Goal: Information Seeking & Learning: Learn about a topic

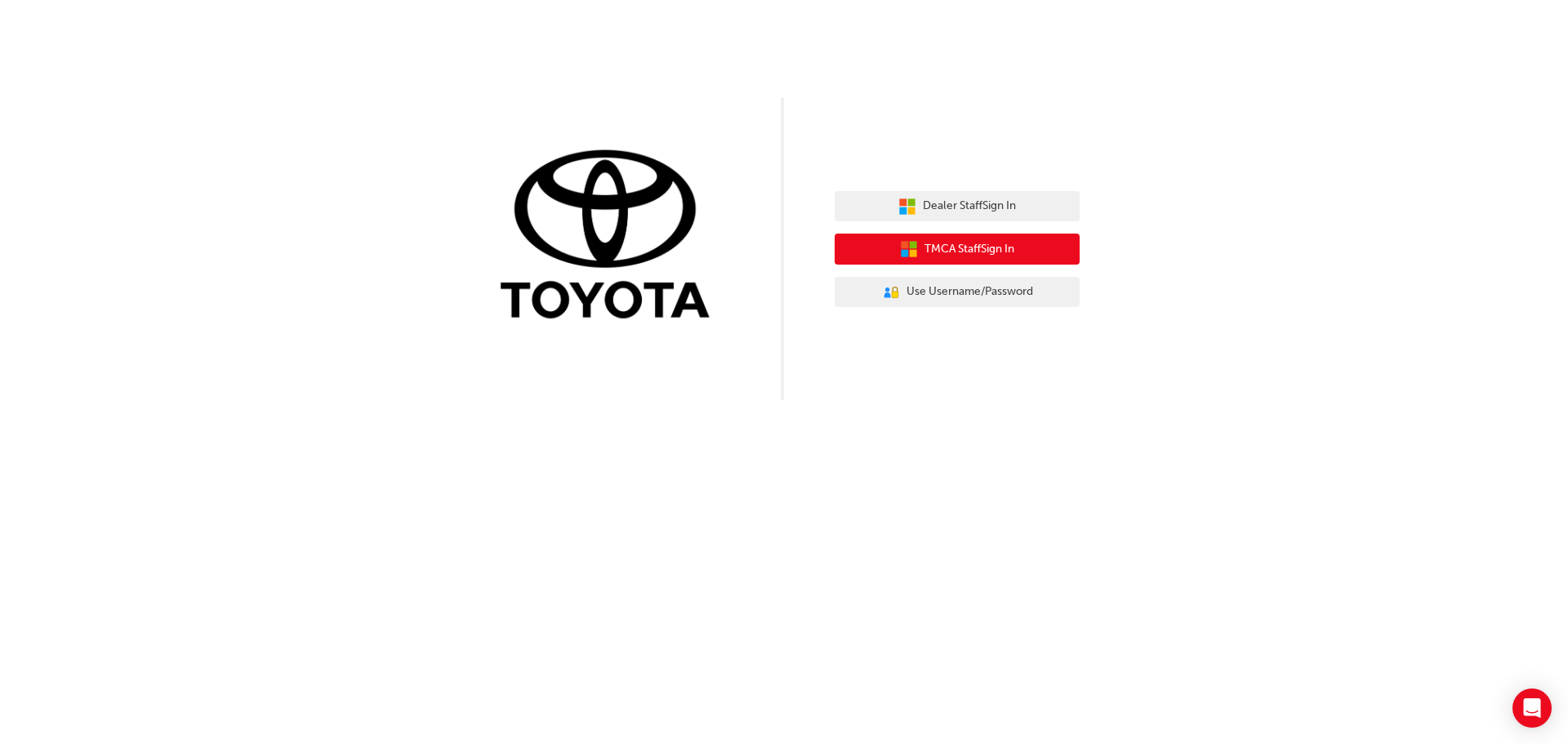
click at [932, 242] on span "TMCA Staff Sign In" at bounding box center [969, 250] width 90 height 19
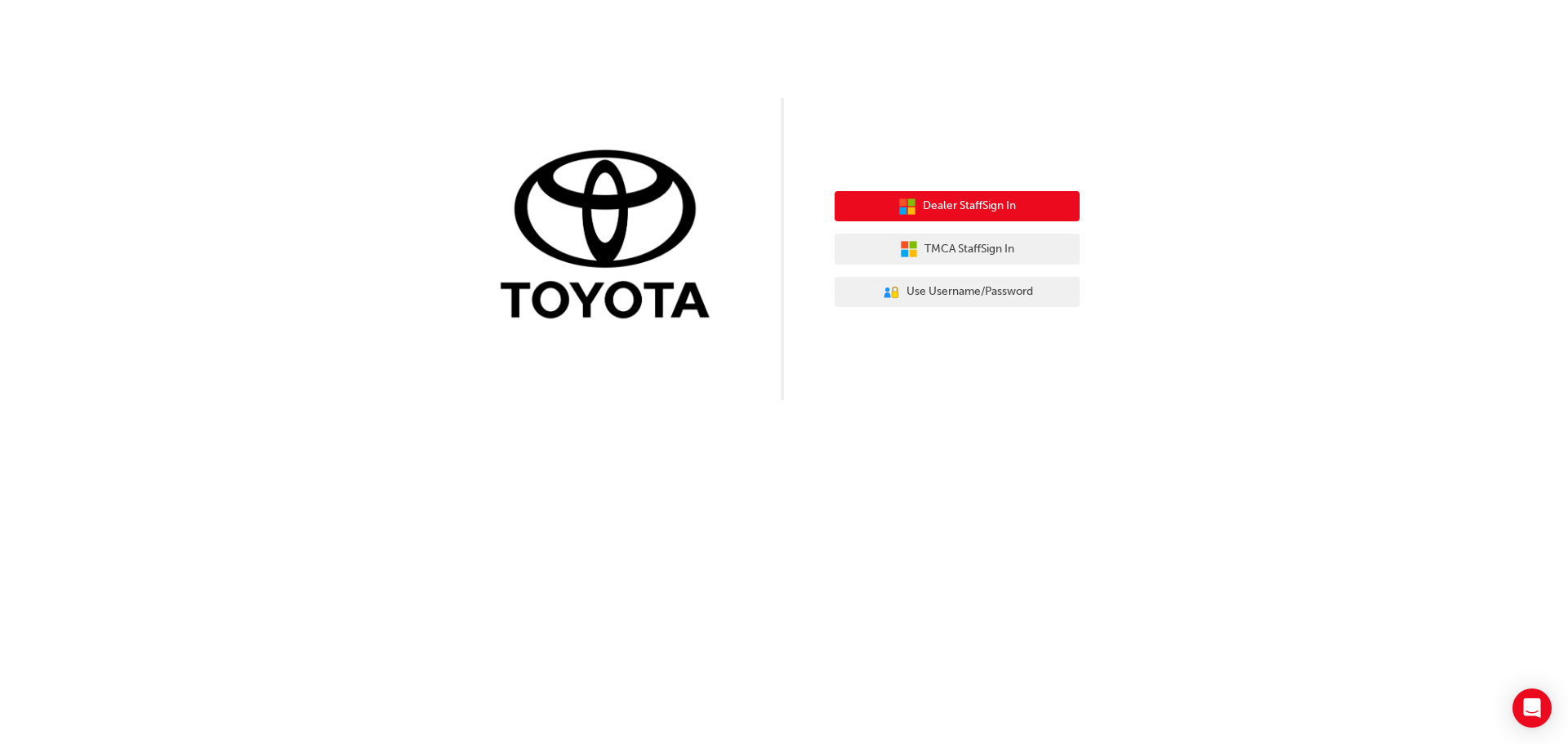
click at [932, 194] on button "Dealer Staff Sign In" at bounding box center [957, 206] width 245 height 31
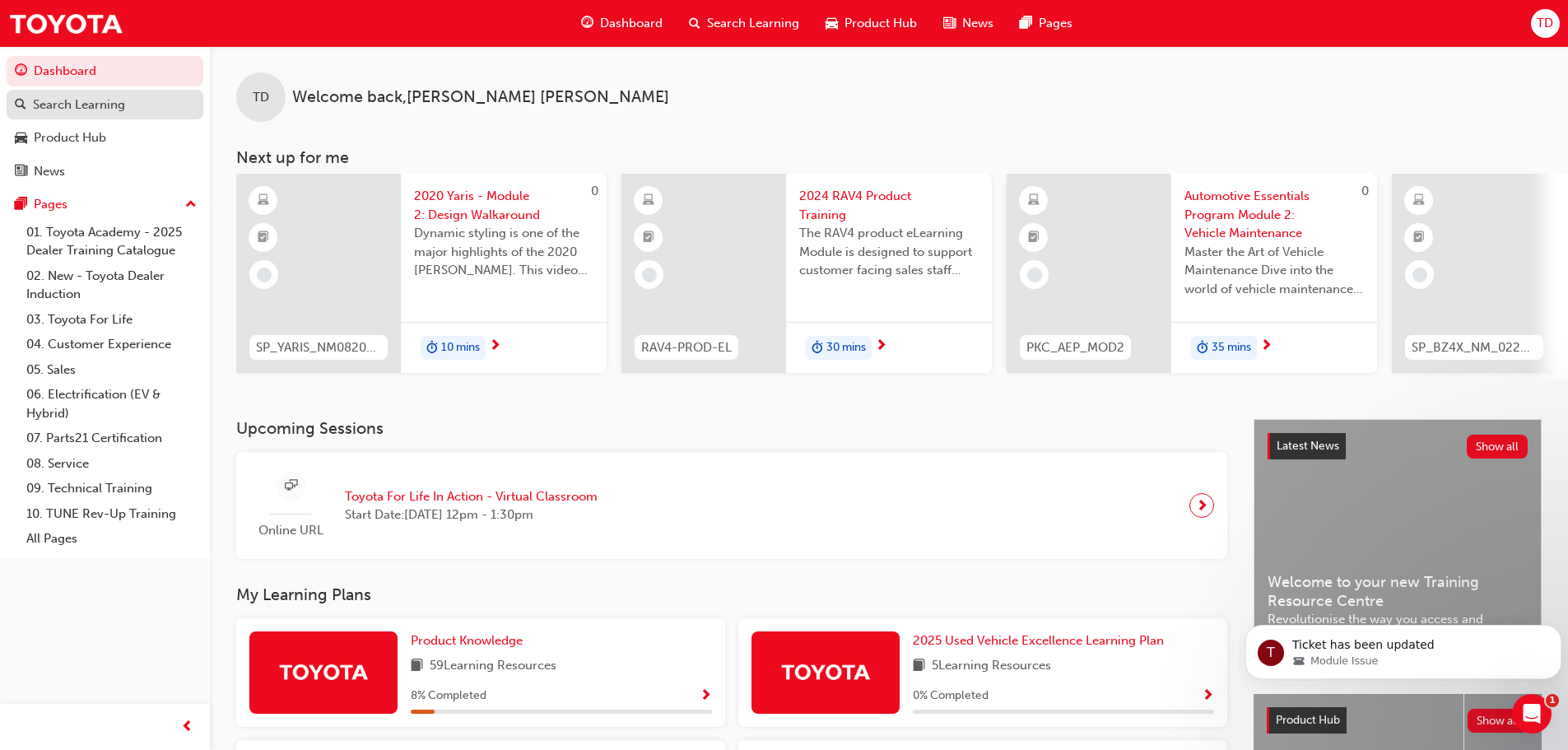
click at [96, 111] on div "Search Learning" at bounding box center [79, 105] width 92 height 19
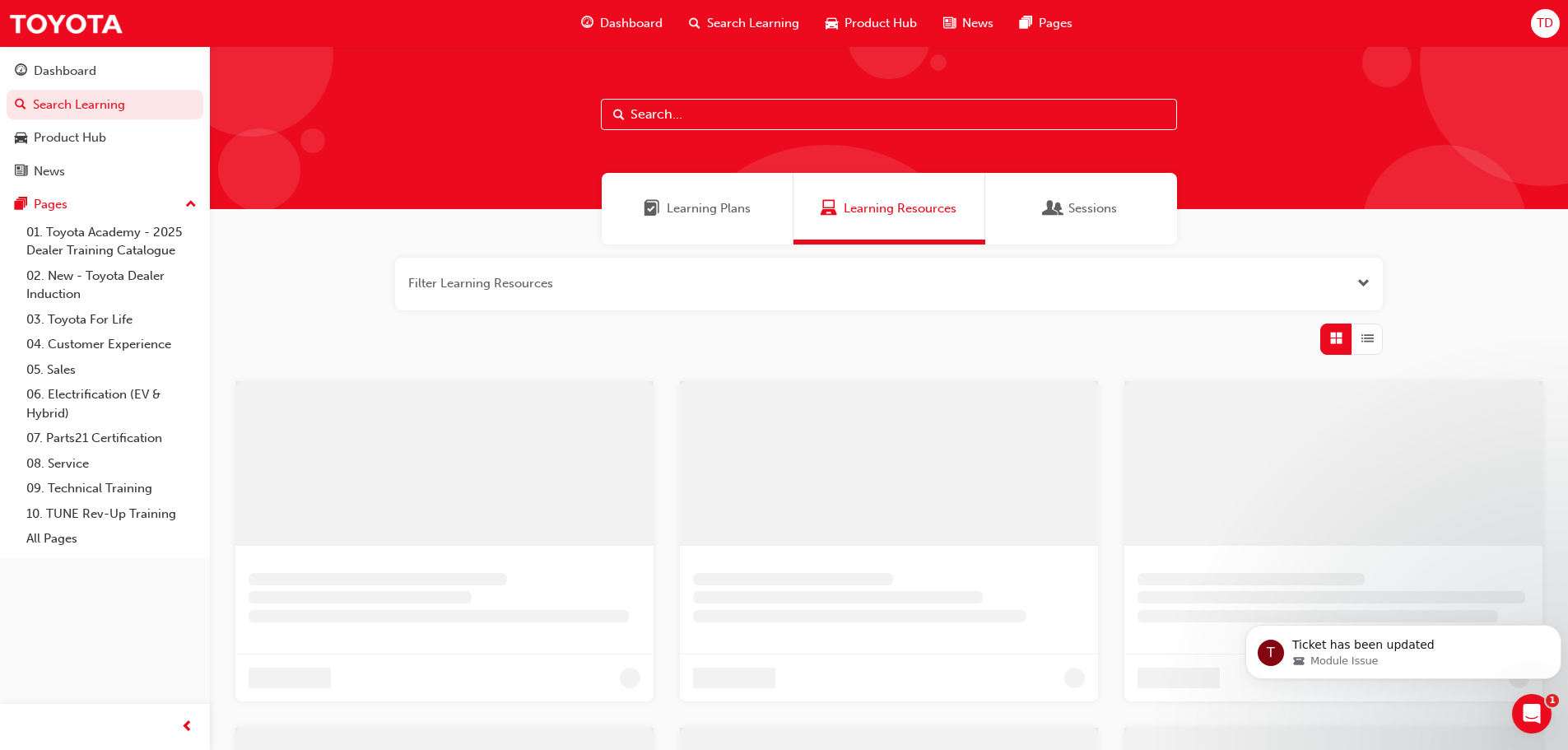
click at [704, 107] on input "text" at bounding box center [889, 114] width 576 height 32
paste input "SPK9102"
type input "SPK9102"
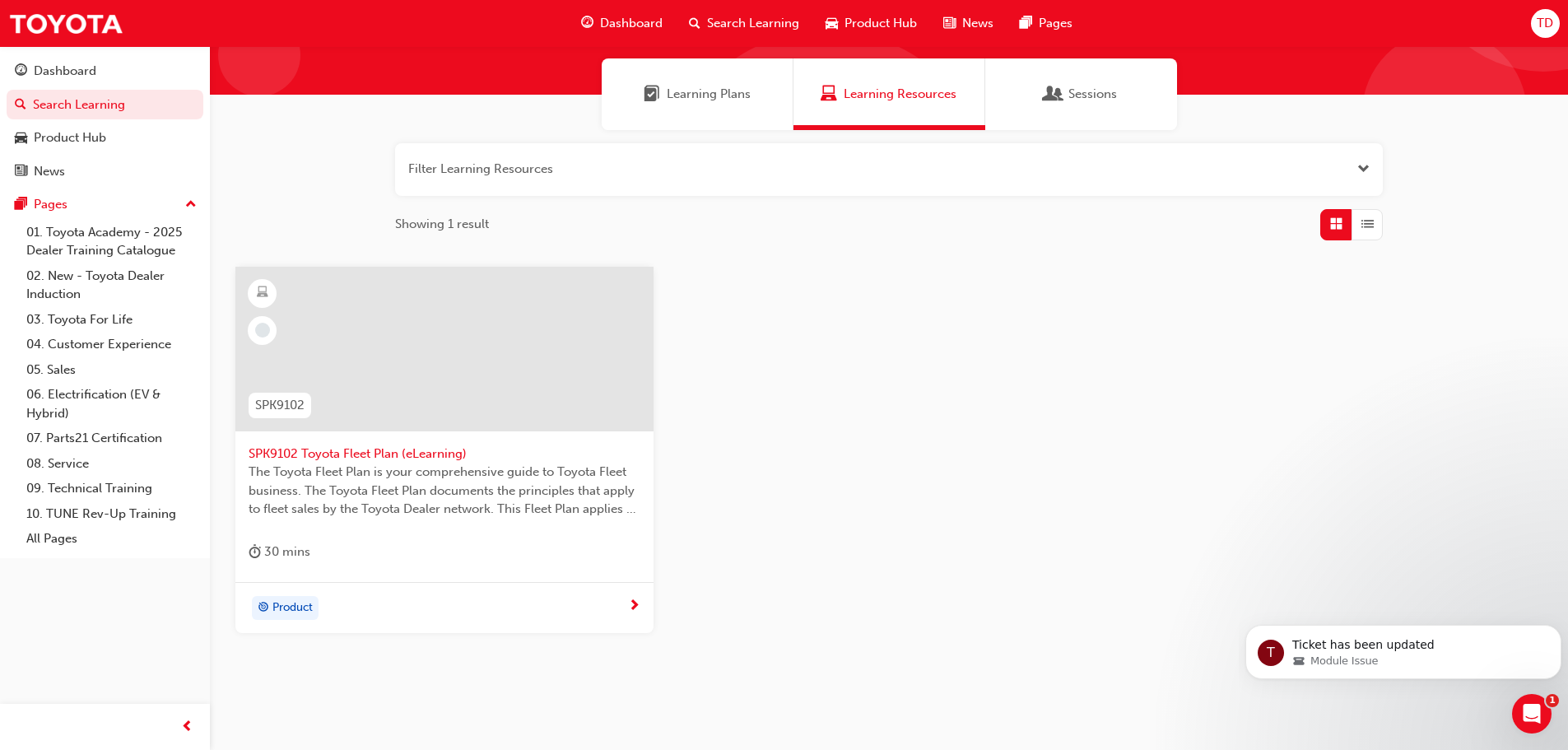
scroll to position [157, 0]
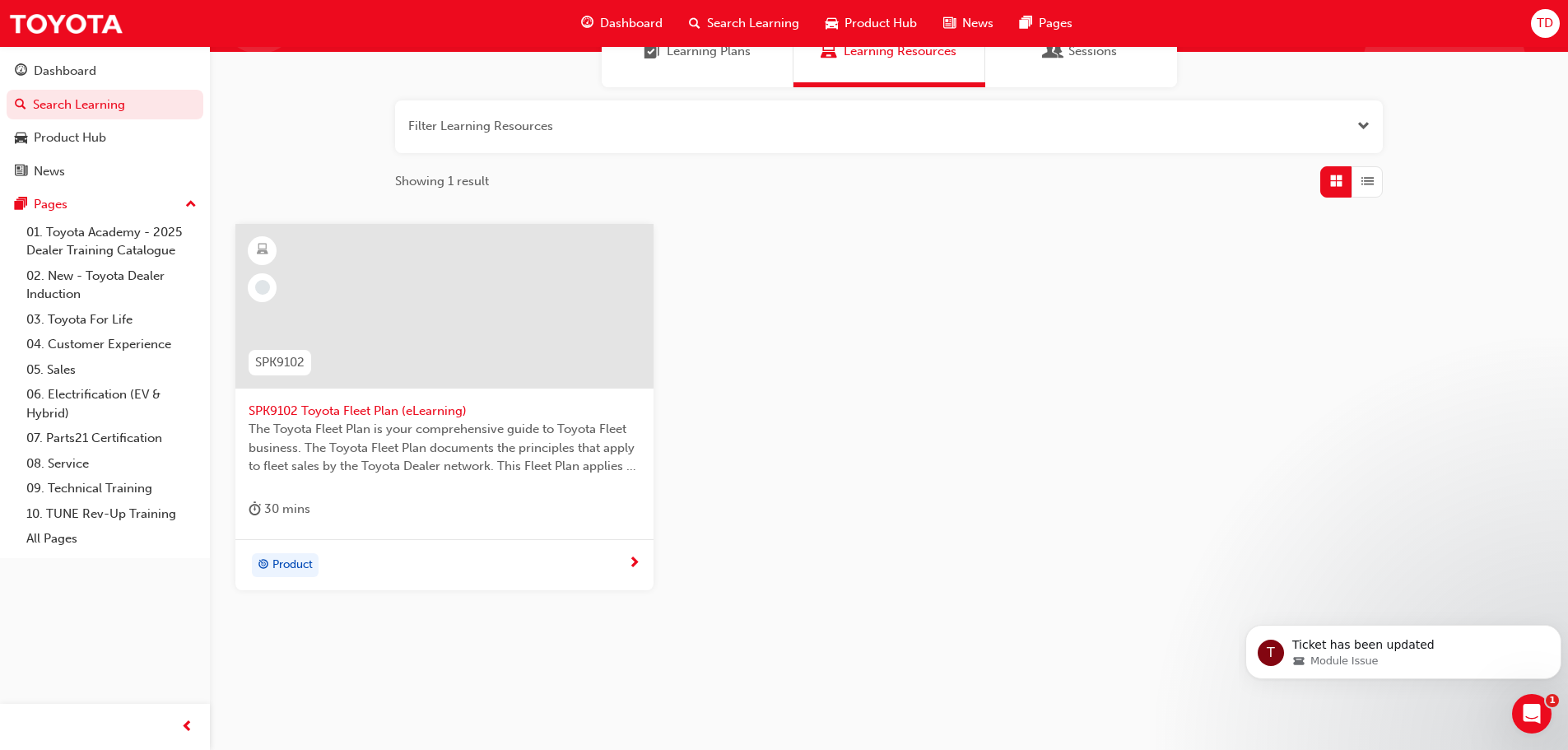
click at [397, 408] on span "SPK9102 Toyota Fleet Plan (eLearning)" at bounding box center [445, 411] width 392 height 19
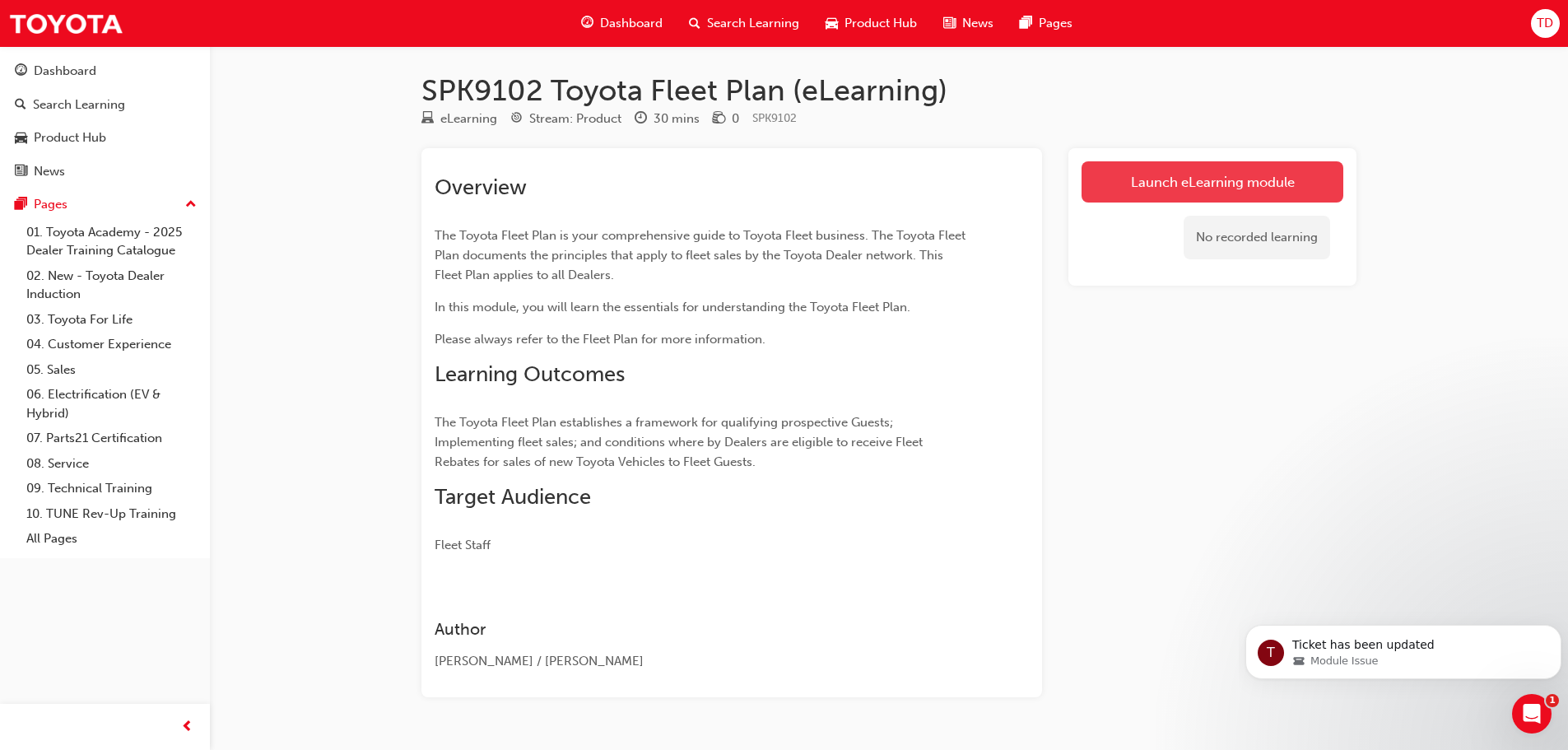
click at [1139, 173] on link "Launch eLearning module" at bounding box center [1213, 181] width 261 height 41
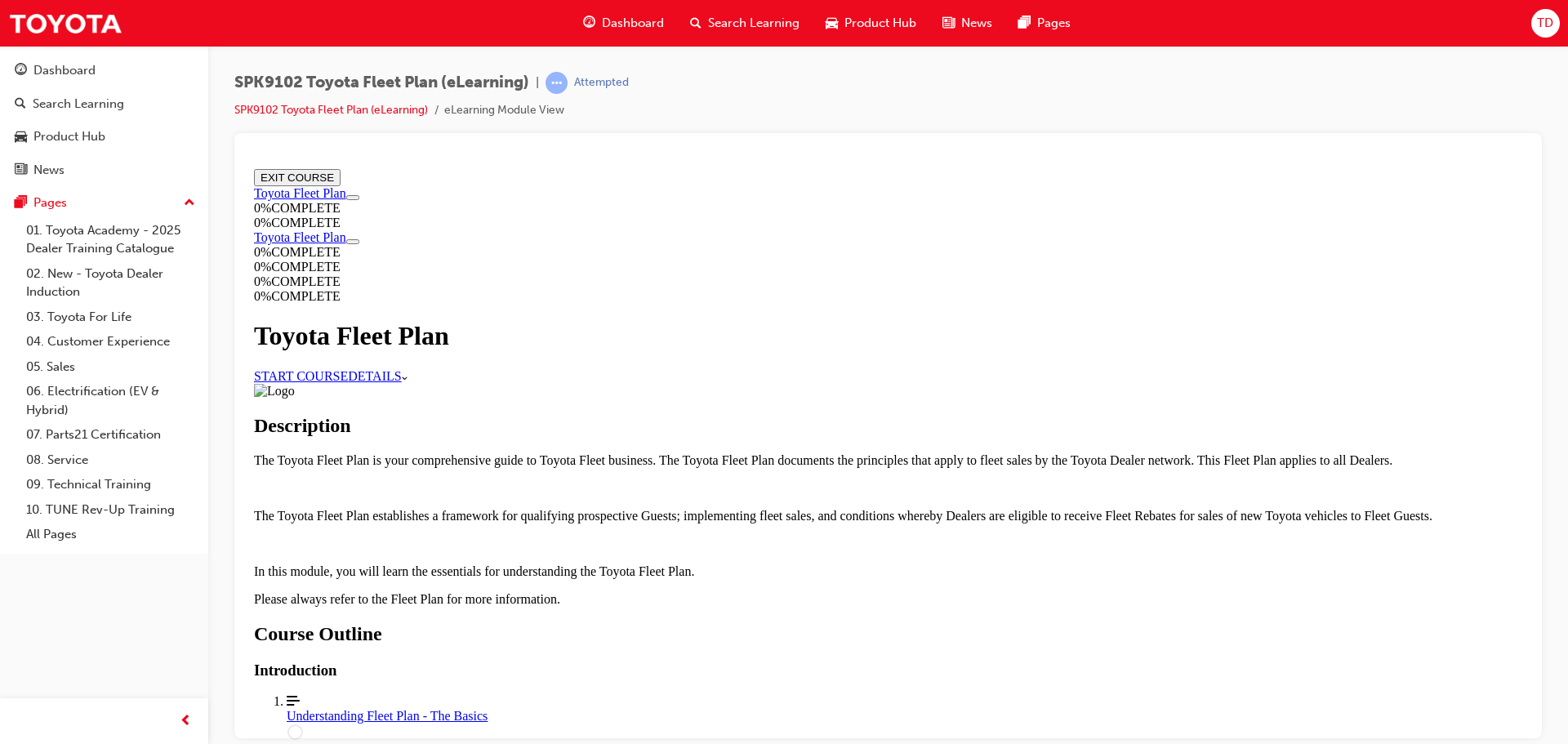
click at [348, 368] on link "START COURSE" at bounding box center [300, 374] width 94 height 14
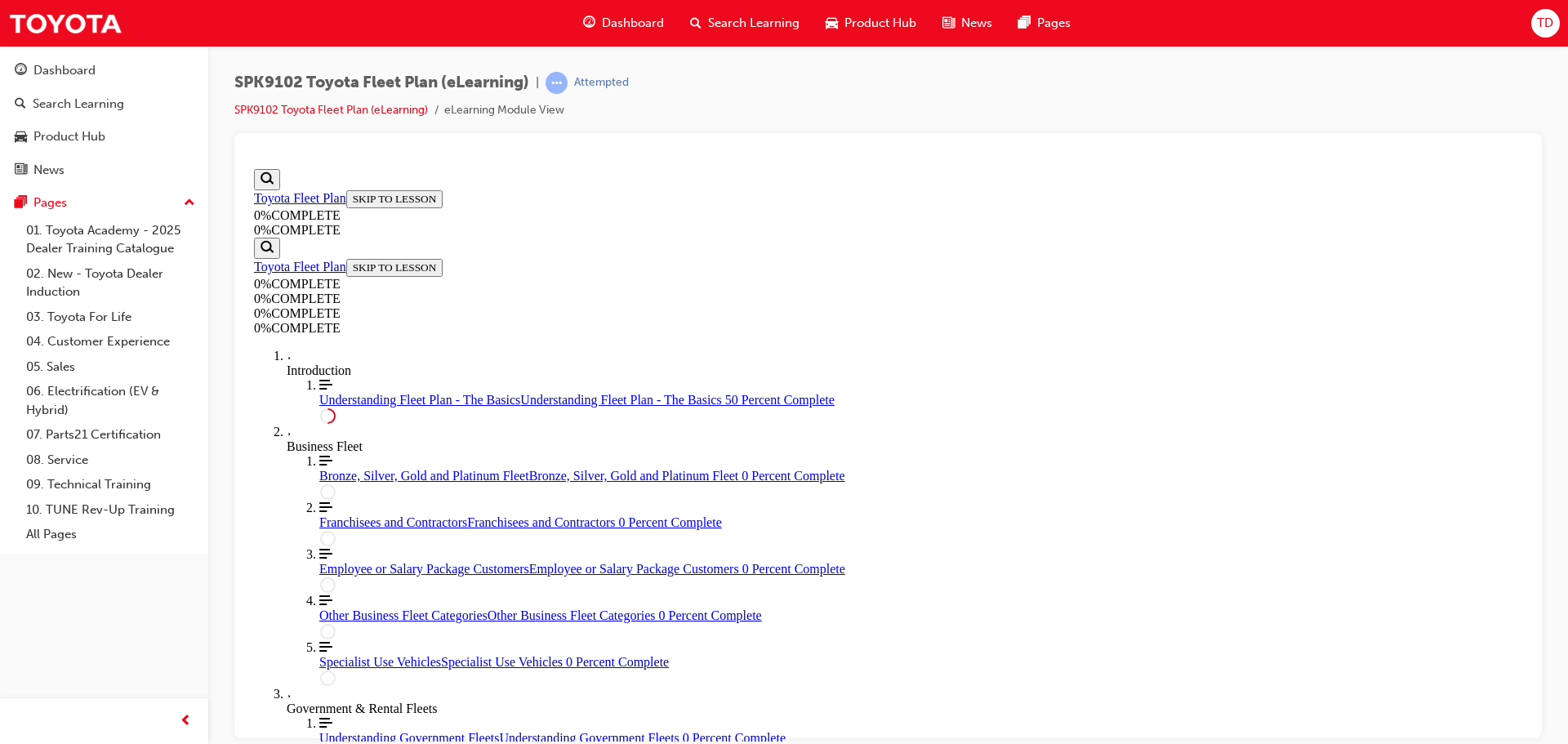
scroll to position [3718, 0]
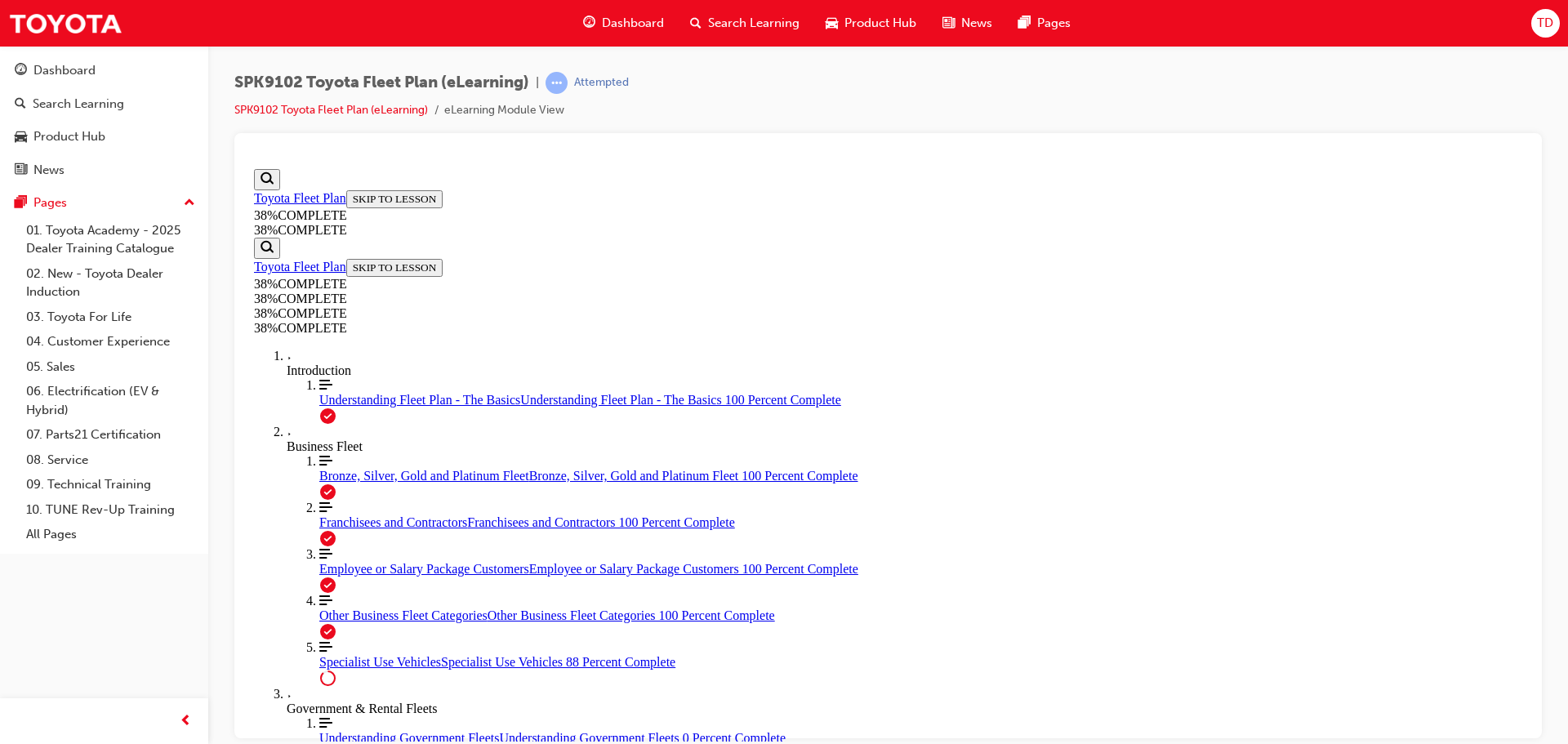
scroll to position [3174, 0]
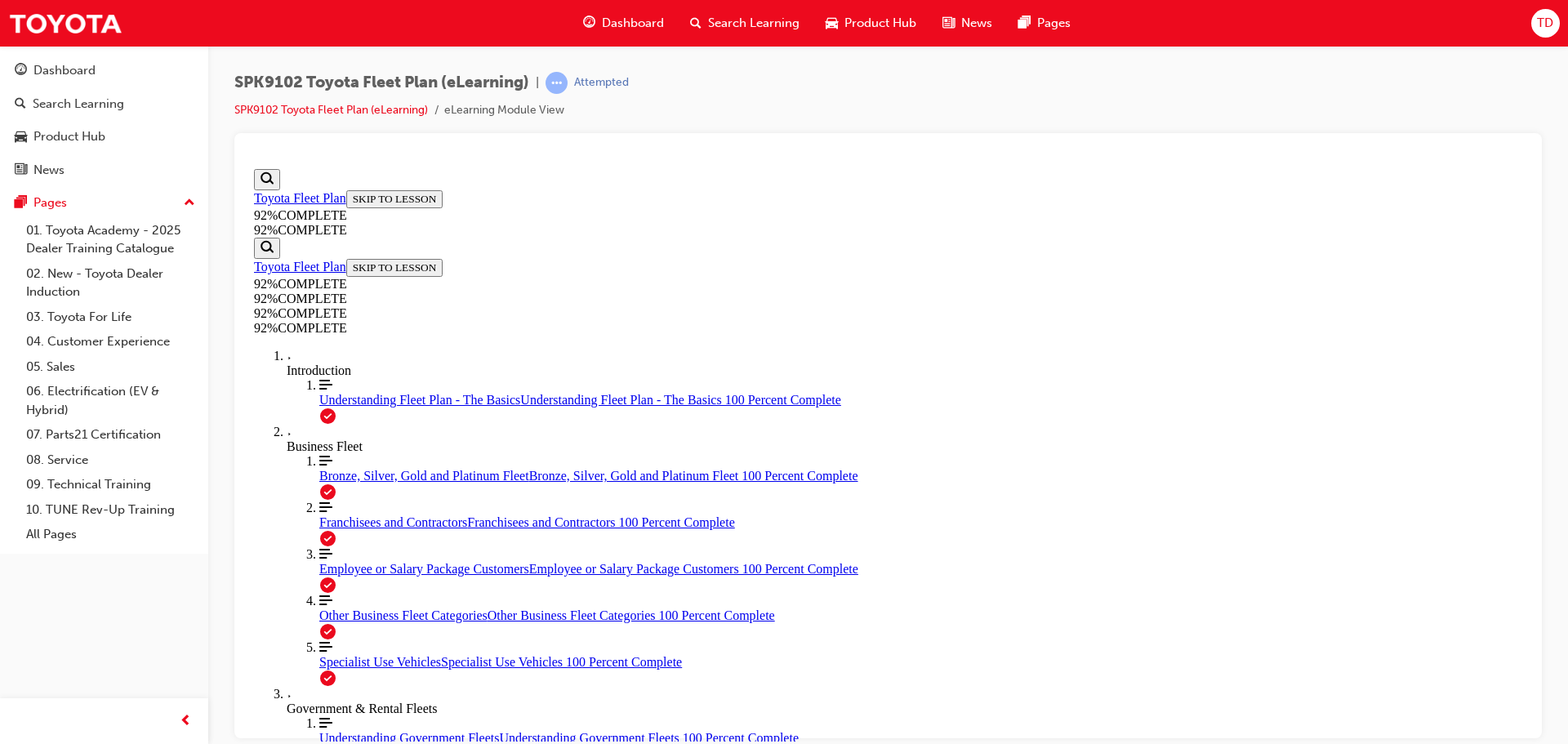
scroll to position [378, 0]
drag, startPoint x: 951, startPoint y: 333, endPoint x: 955, endPoint y: 384, distance: 51.2
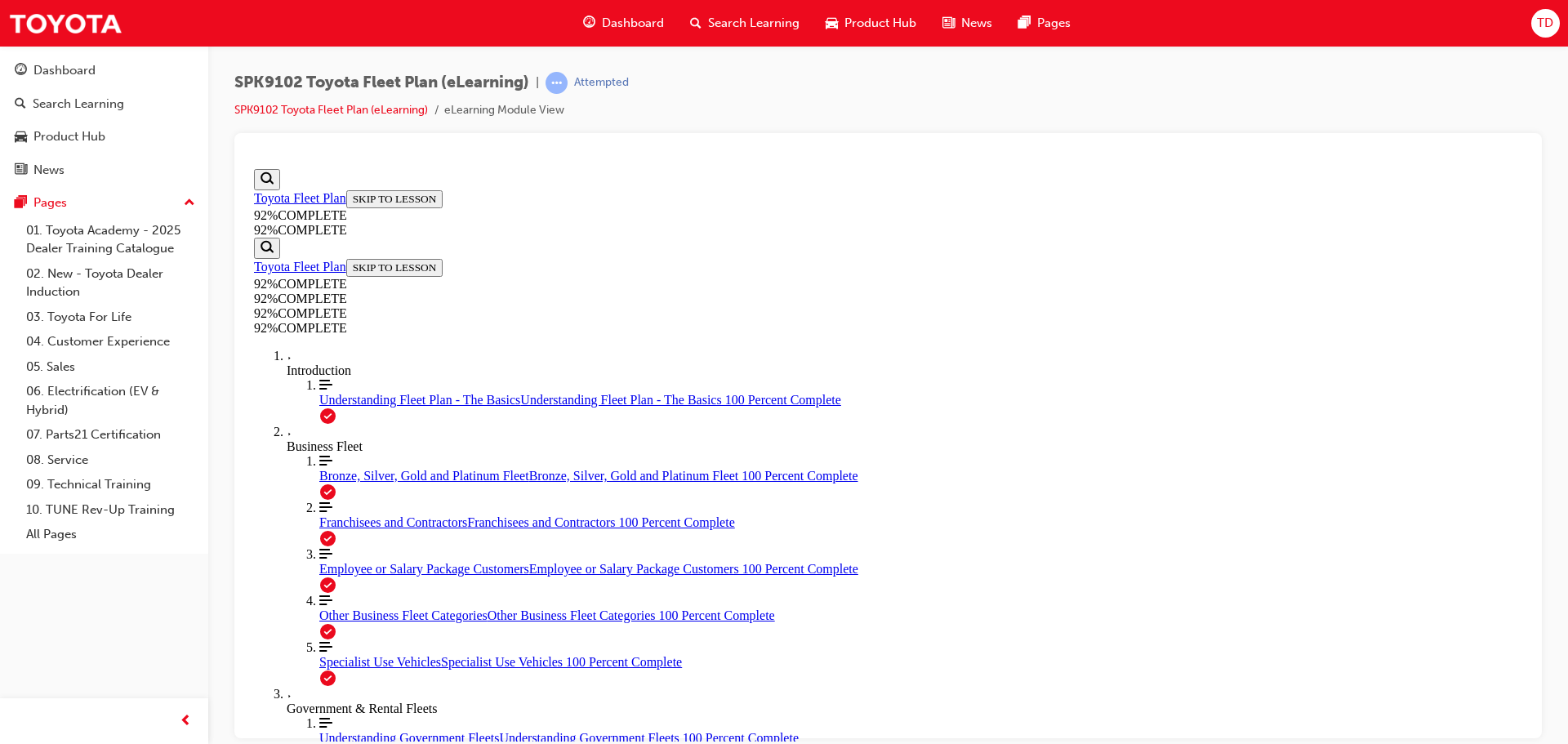
scroll to position [179, 0]
drag, startPoint x: 885, startPoint y: 419, endPoint x: 947, endPoint y: 424, distance: 62.2
drag, startPoint x: 890, startPoint y: 489, endPoint x: 968, endPoint y: 493, distance: 78.1
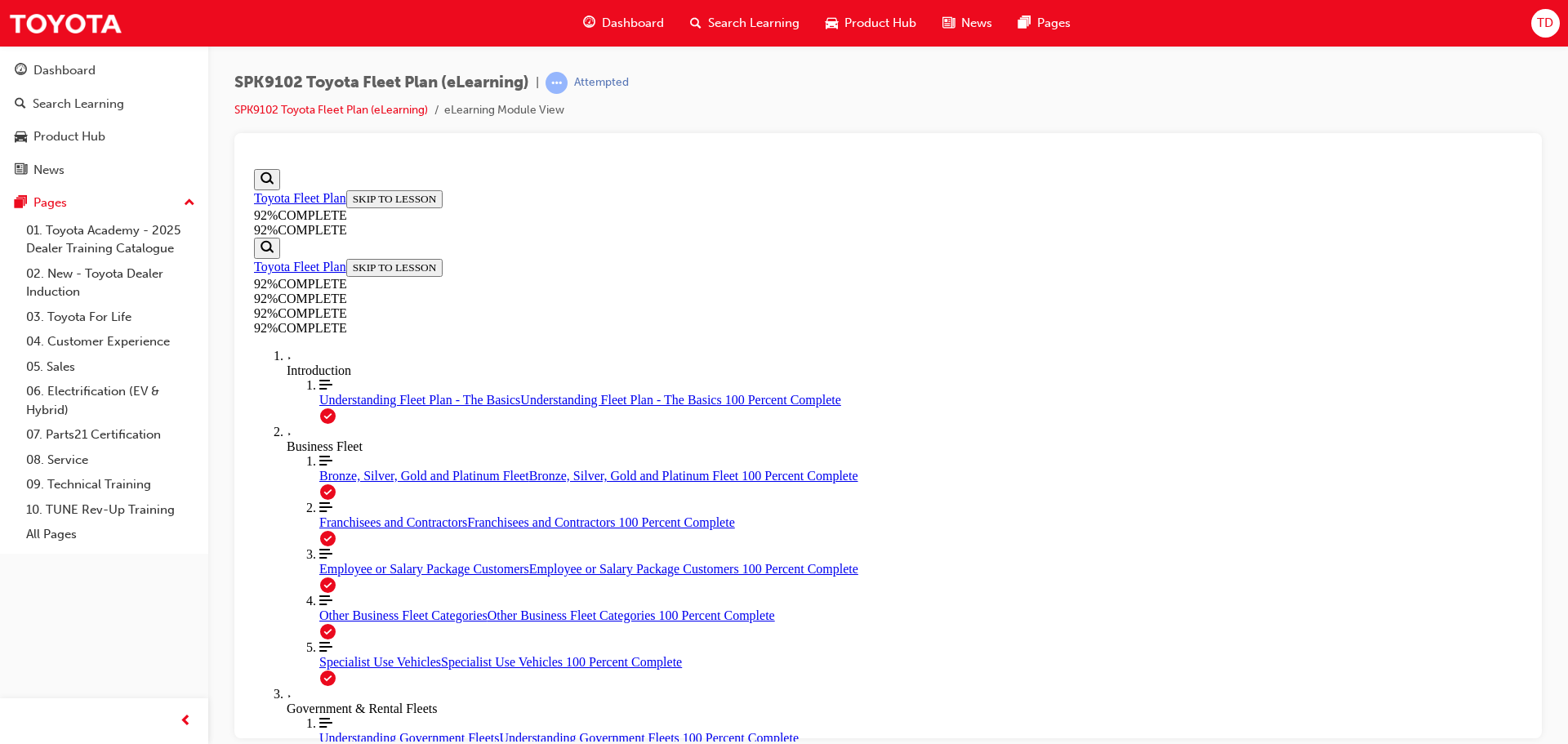
drag, startPoint x: 915, startPoint y: 555, endPoint x: 990, endPoint y: 569, distance: 76.3
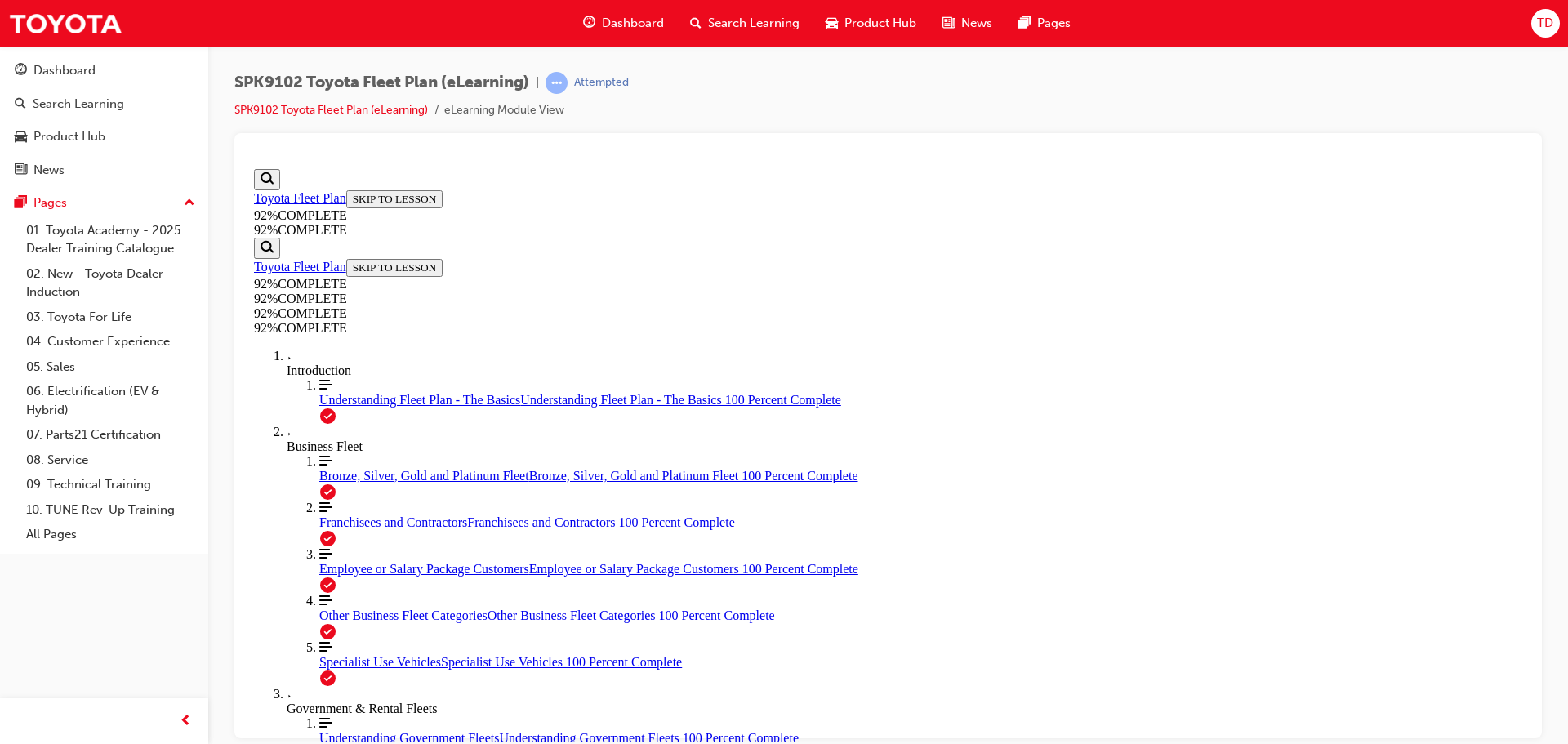
scroll to position [267, 0]
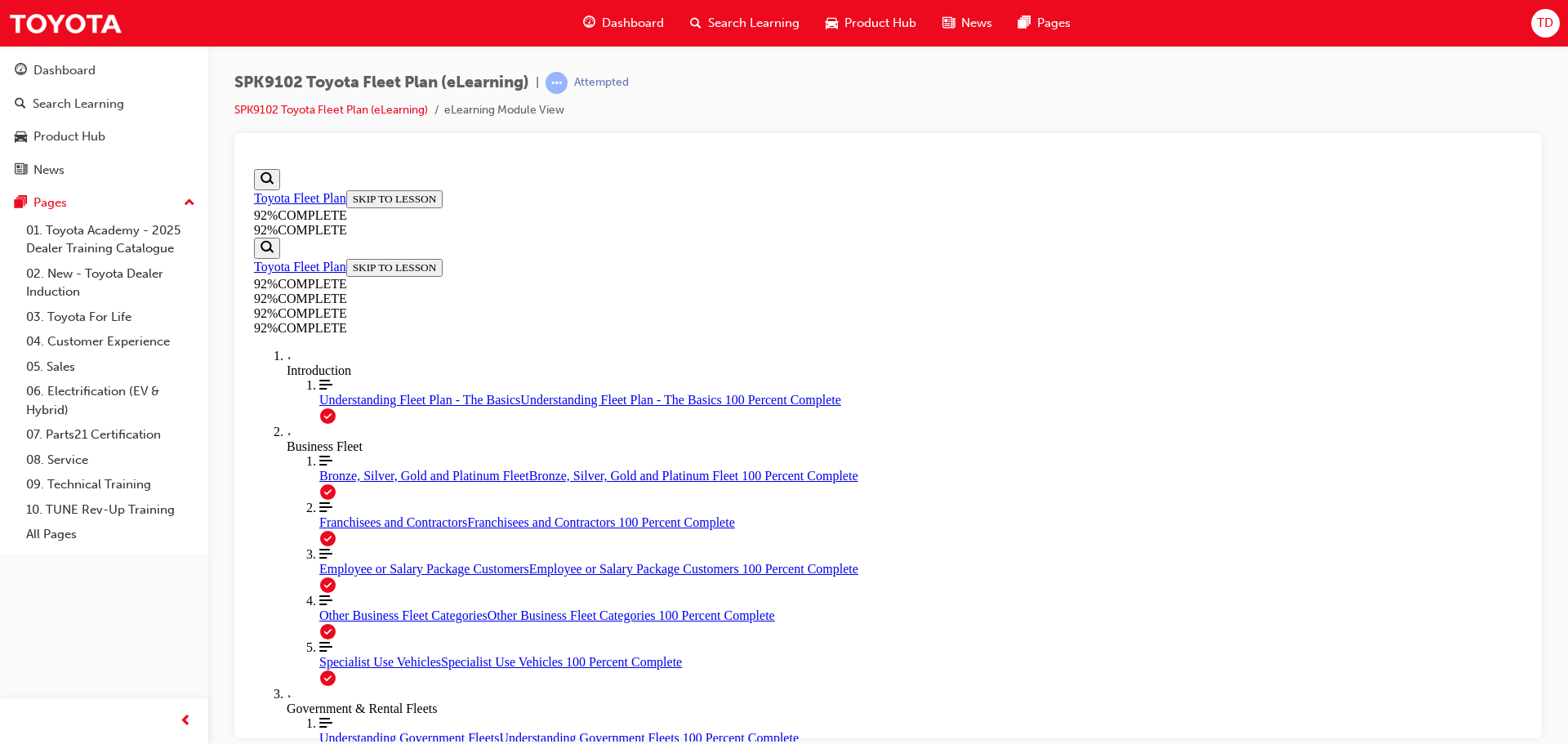
drag, startPoint x: 795, startPoint y: 548, endPoint x: 818, endPoint y: 567, distance: 29.8
drag, startPoint x: 991, startPoint y: 660, endPoint x: 972, endPoint y: 642, distance: 26.2
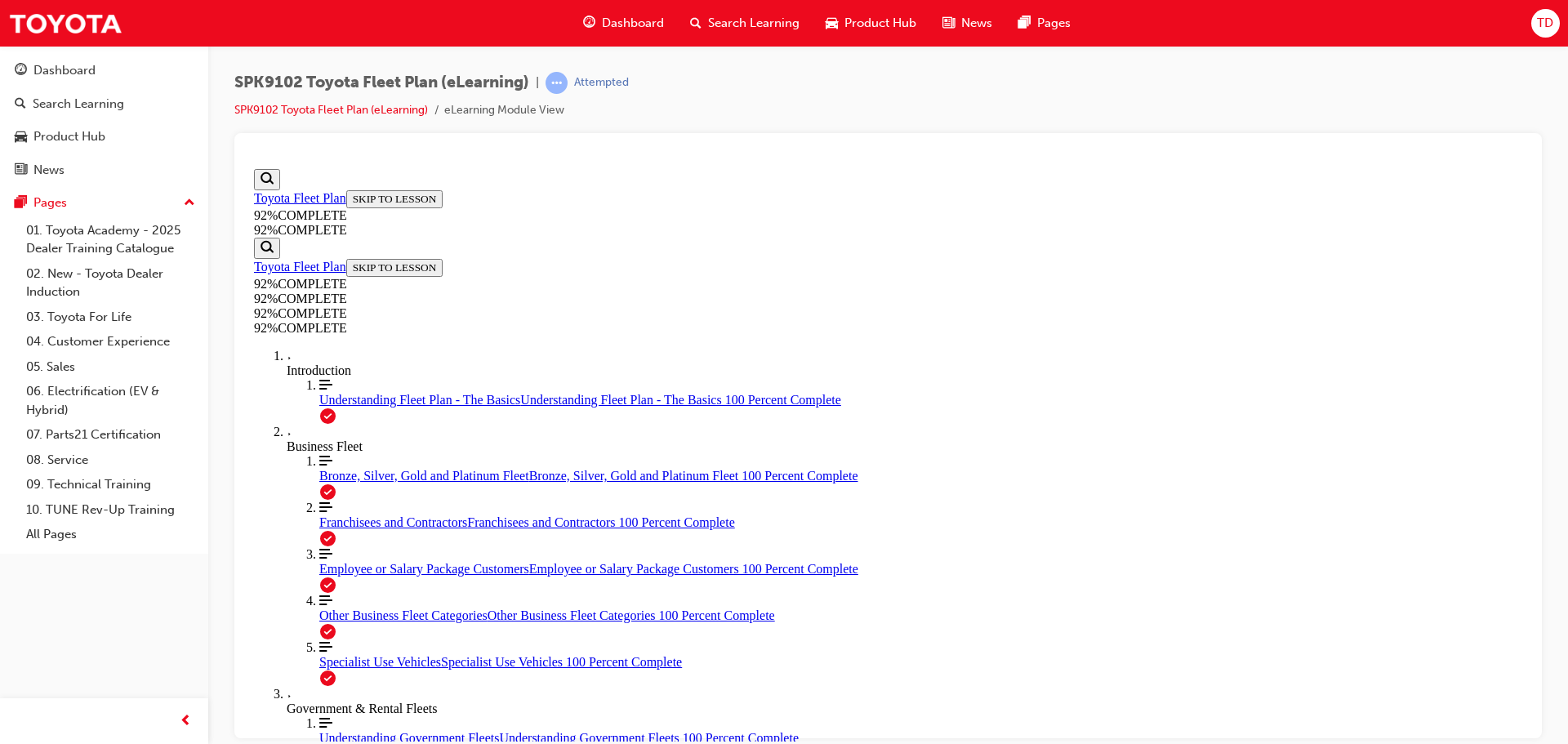
scroll to position [141, 0]
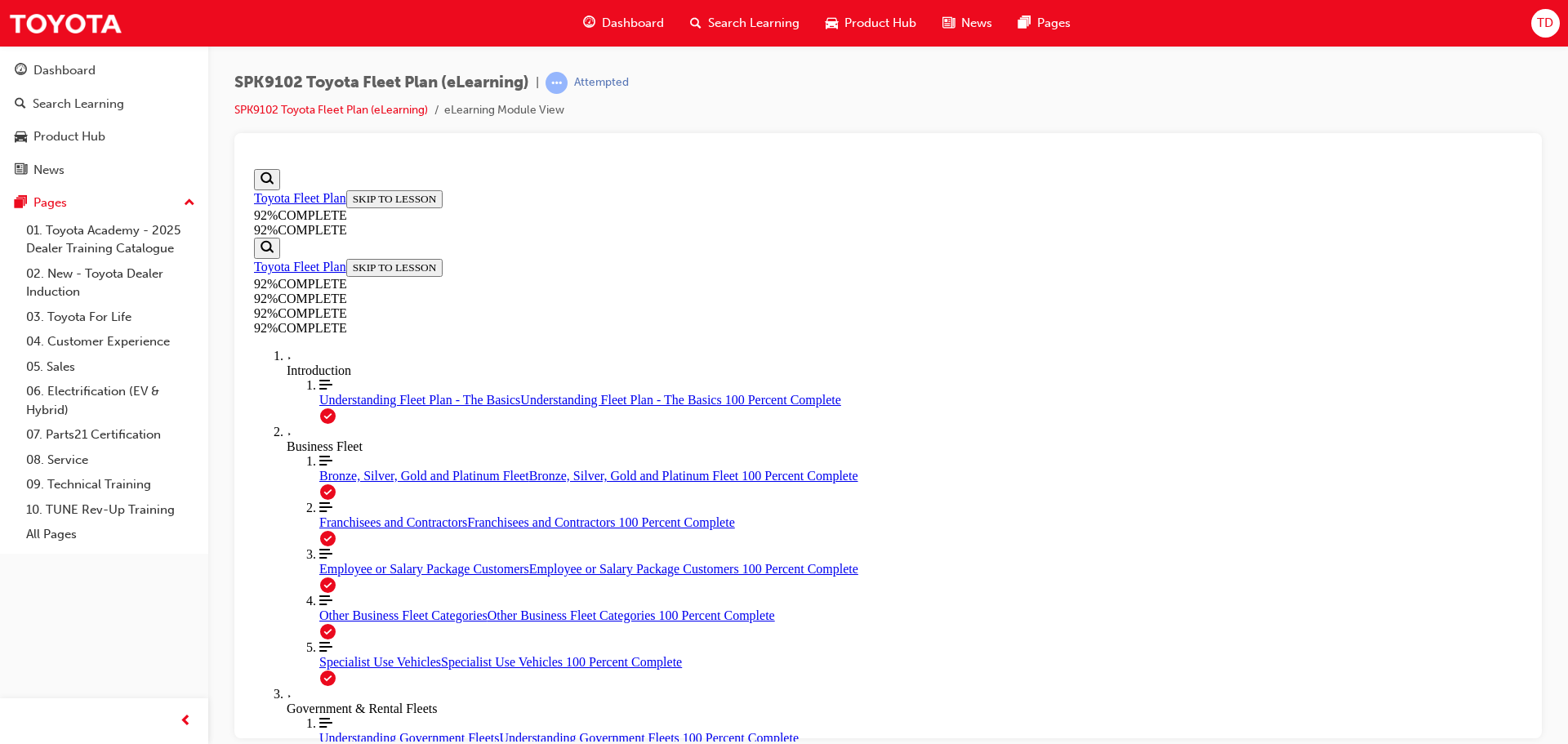
scroll to position [179, 0]
drag, startPoint x: 869, startPoint y: 561, endPoint x: 923, endPoint y: 415, distance: 155.7
drag, startPoint x: 879, startPoint y: 563, endPoint x: 975, endPoint y: 489, distance: 121.2
drag, startPoint x: 860, startPoint y: 552, endPoint x: 952, endPoint y: 551, distance: 92.0
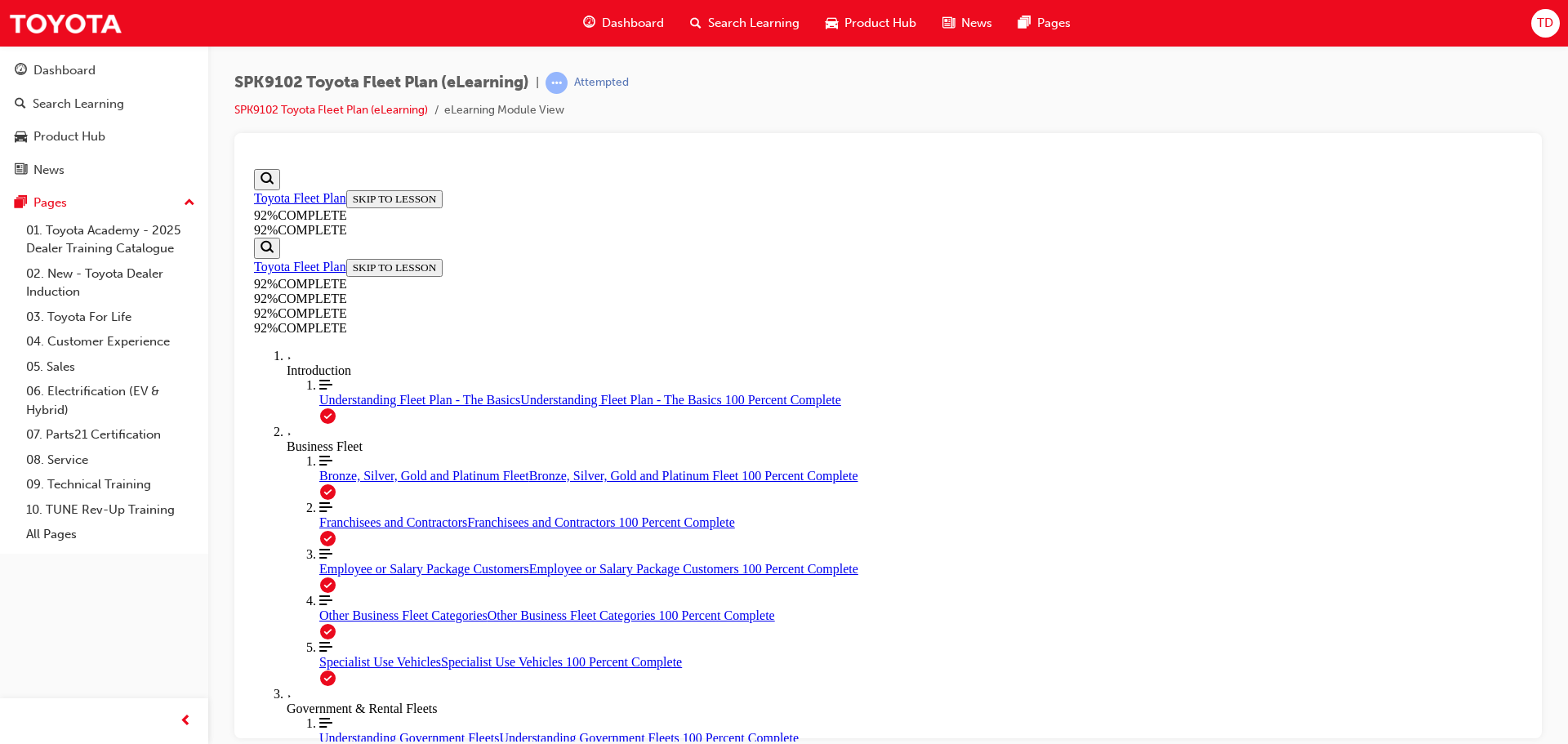
drag, startPoint x: 966, startPoint y: 628, endPoint x: 972, endPoint y: 639, distance: 12.5
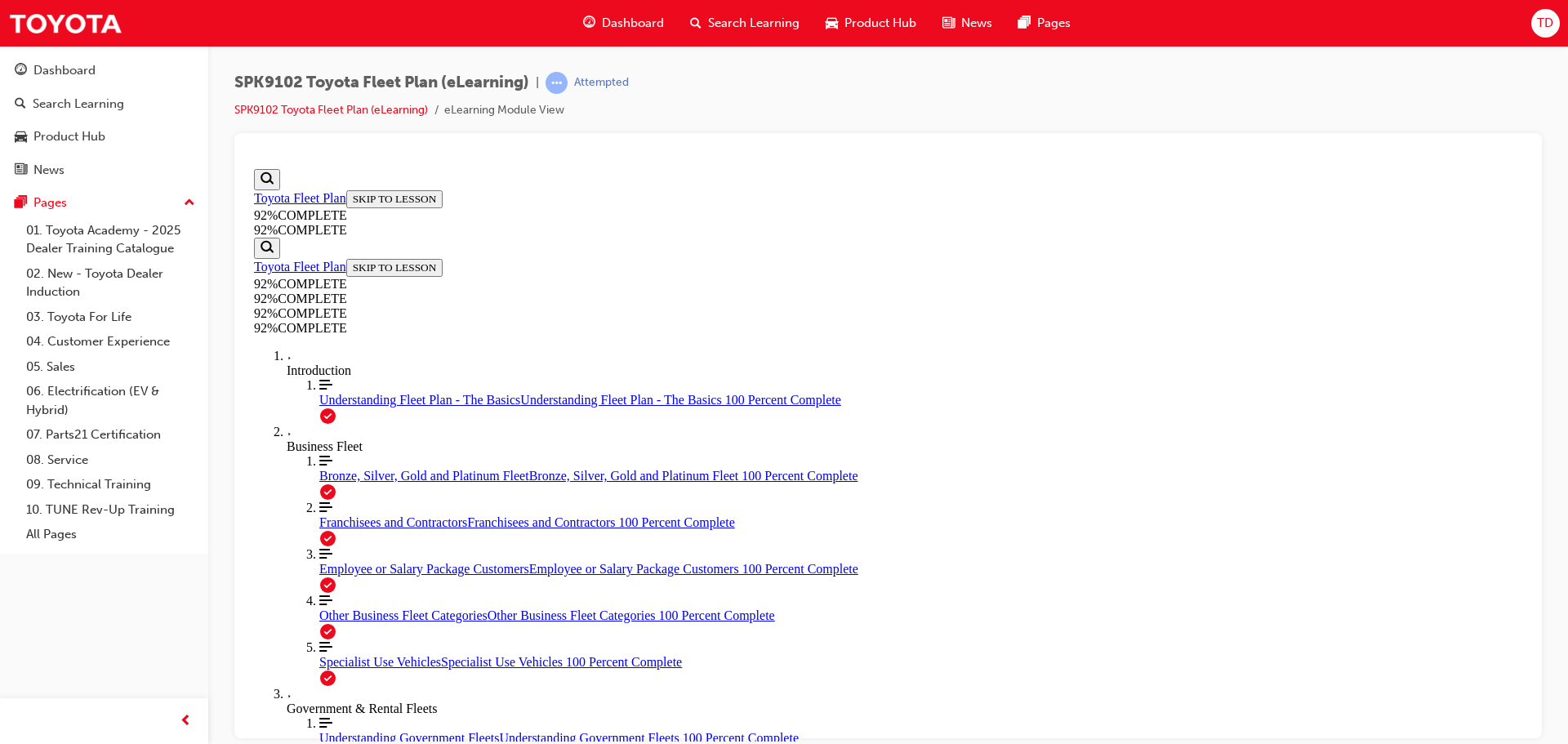
scroll to position [213, 0]
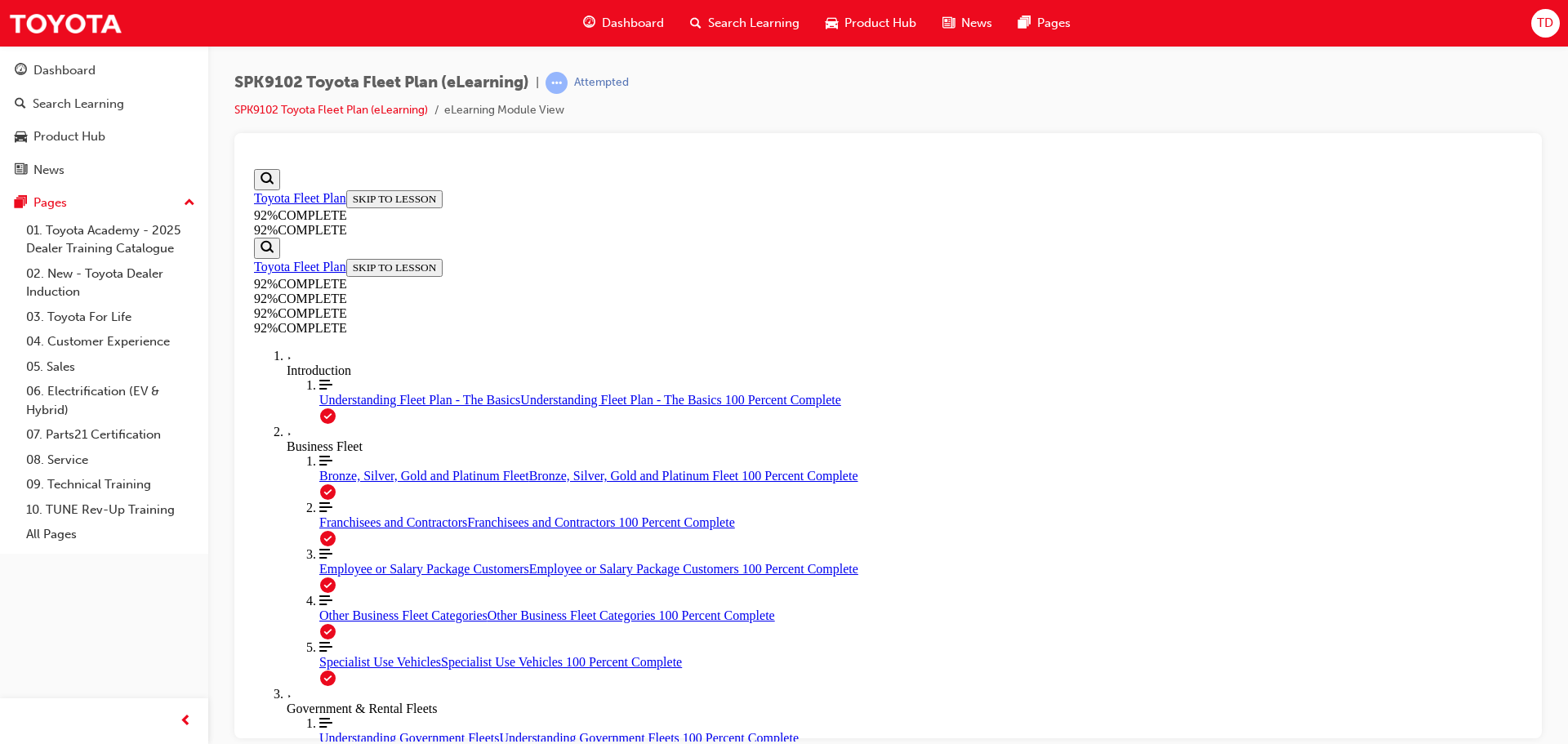
scroll to position [141, 0]
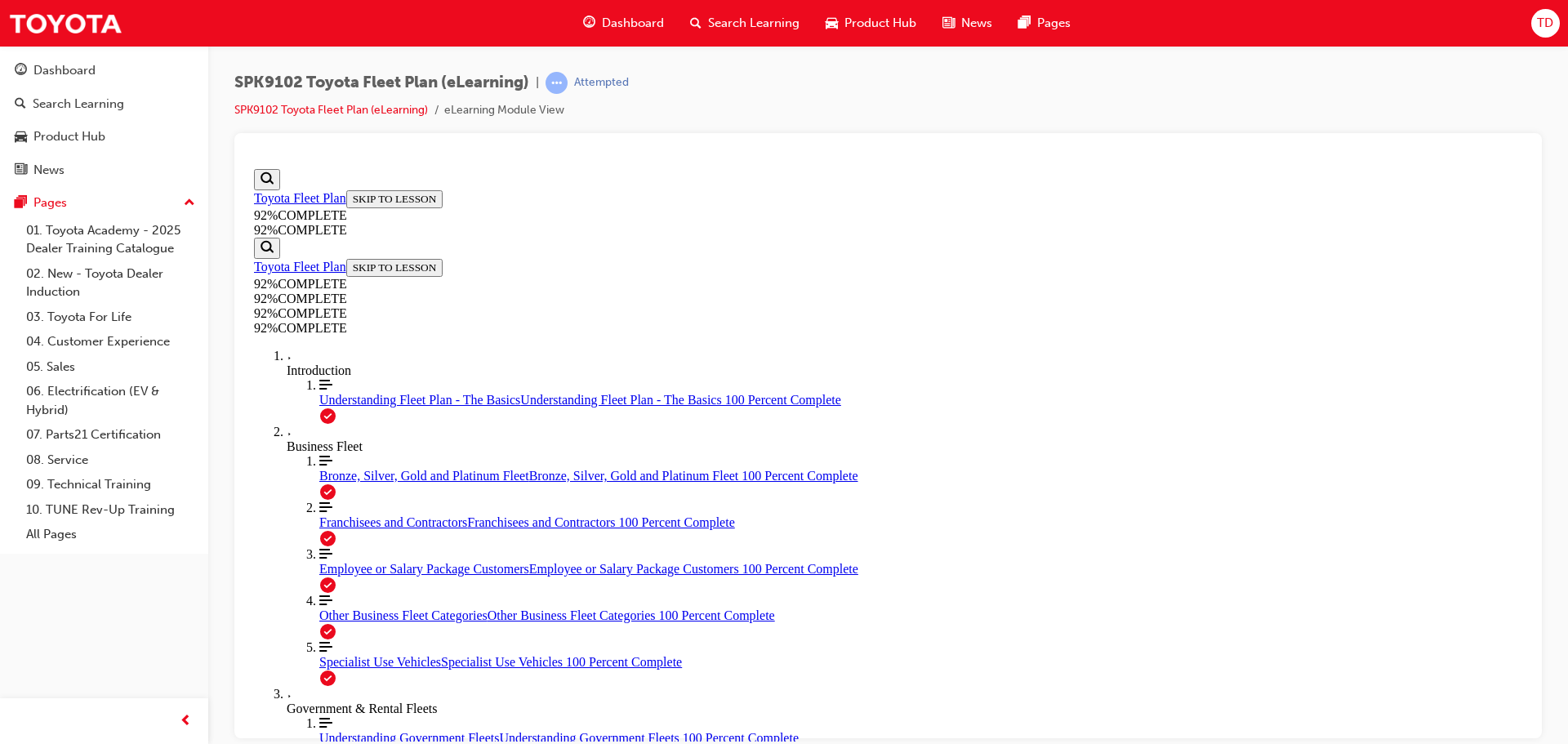
scroll to position [60, 0]
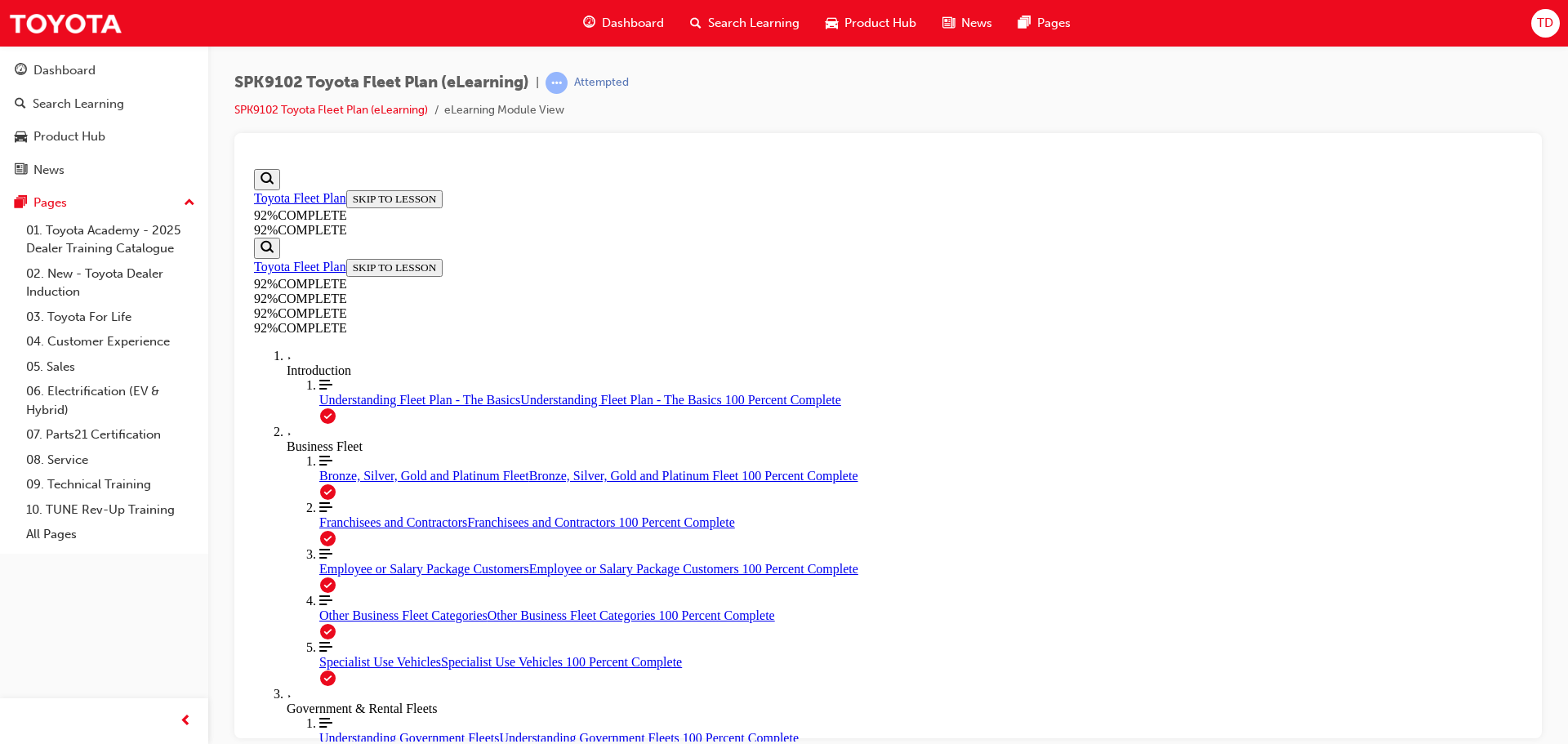
scroll to position [265, 0]
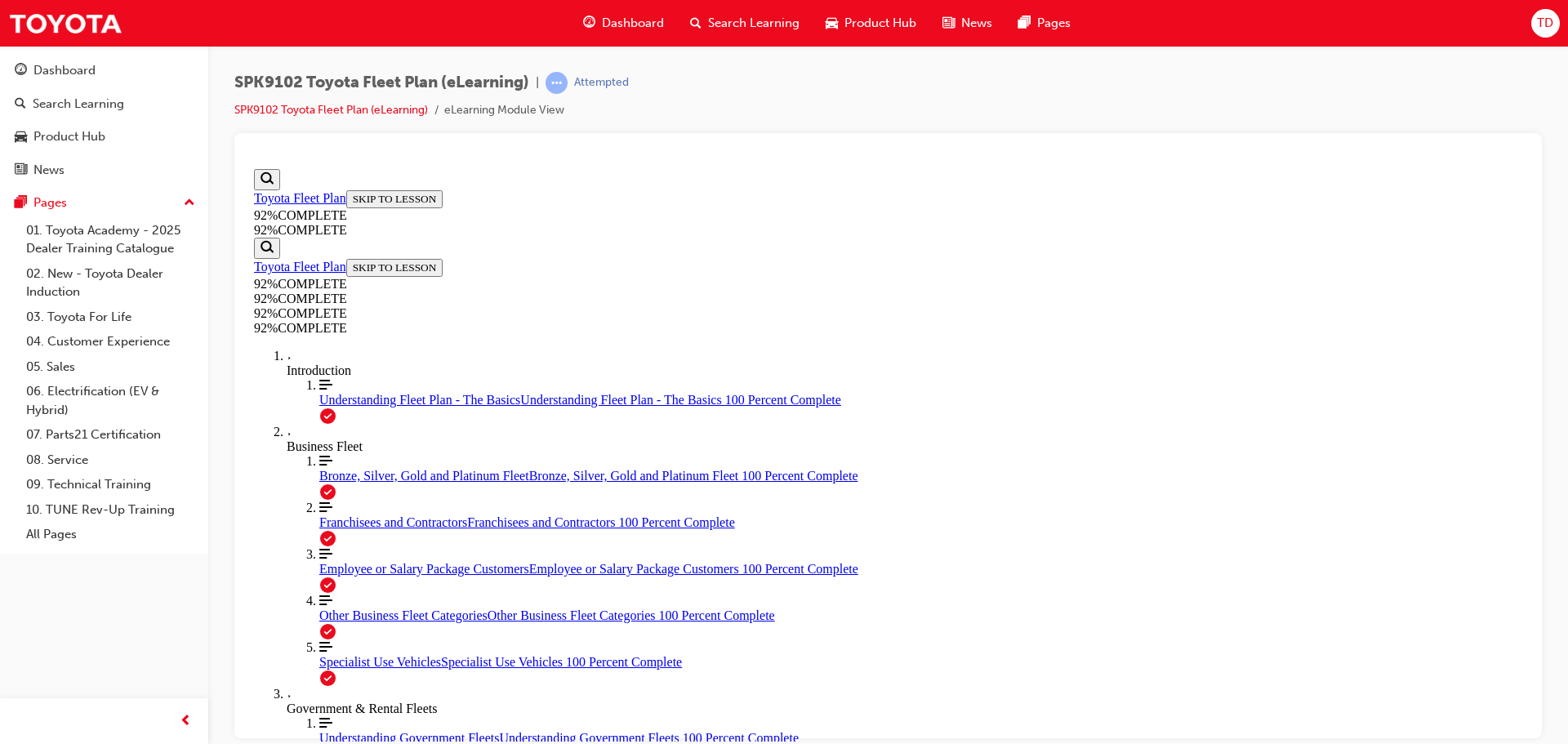
drag, startPoint x: 1002, startPoint y: 673, endPoint x: 997, endPoint y: 658, distance: 15.8
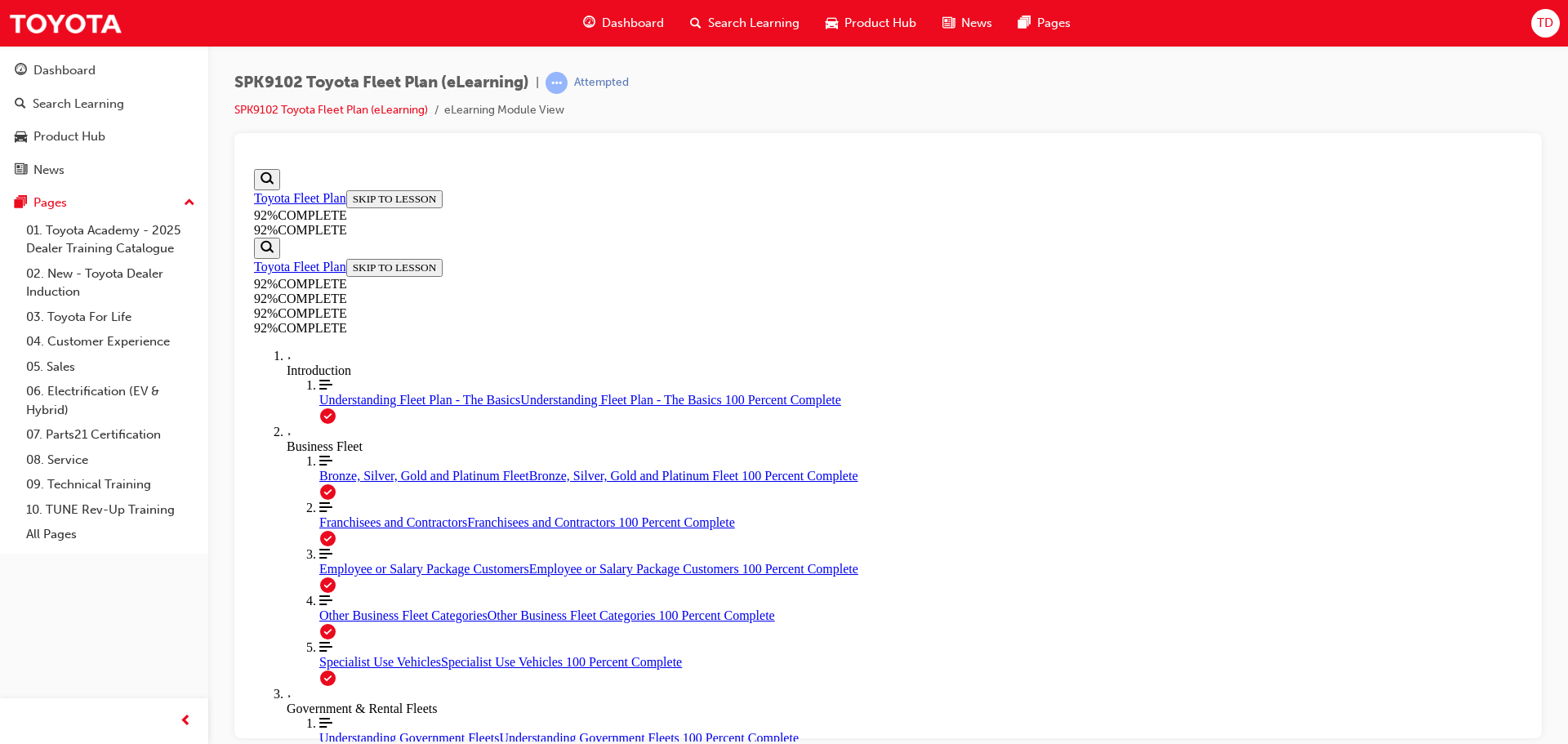
drag, startPoint x: 931, startPoint y: 416, endPoint x: 1003, endPoint y: 417, distance: 72.0
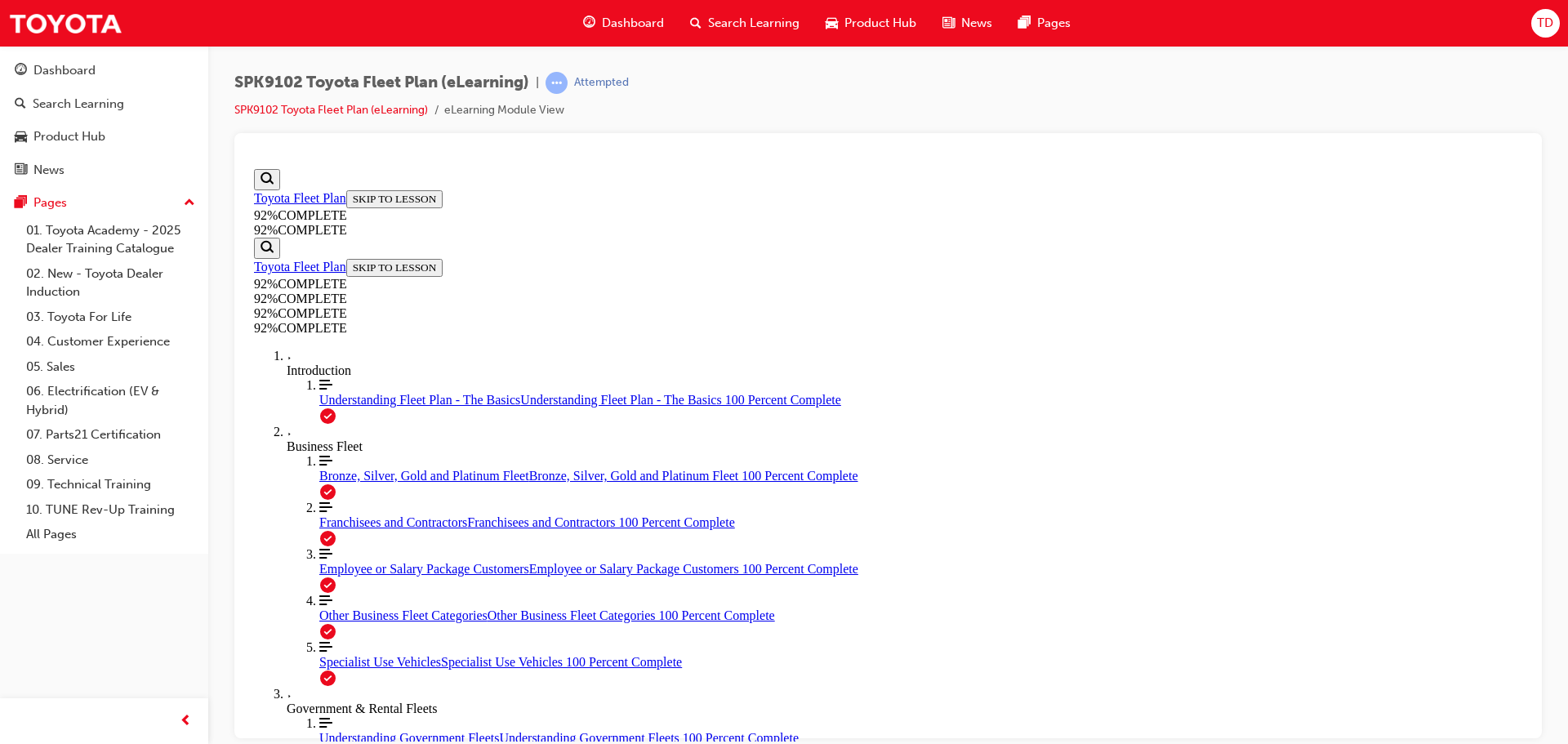
drag, startPoint x: 925, startPoint y: 531, endPoint x: 961, endPoint y: 482, distance: 60.8
drag, startPoint x: 871, startPoint y: 552, endPoint x: 947, endPoint y: 553, distance: 76.0
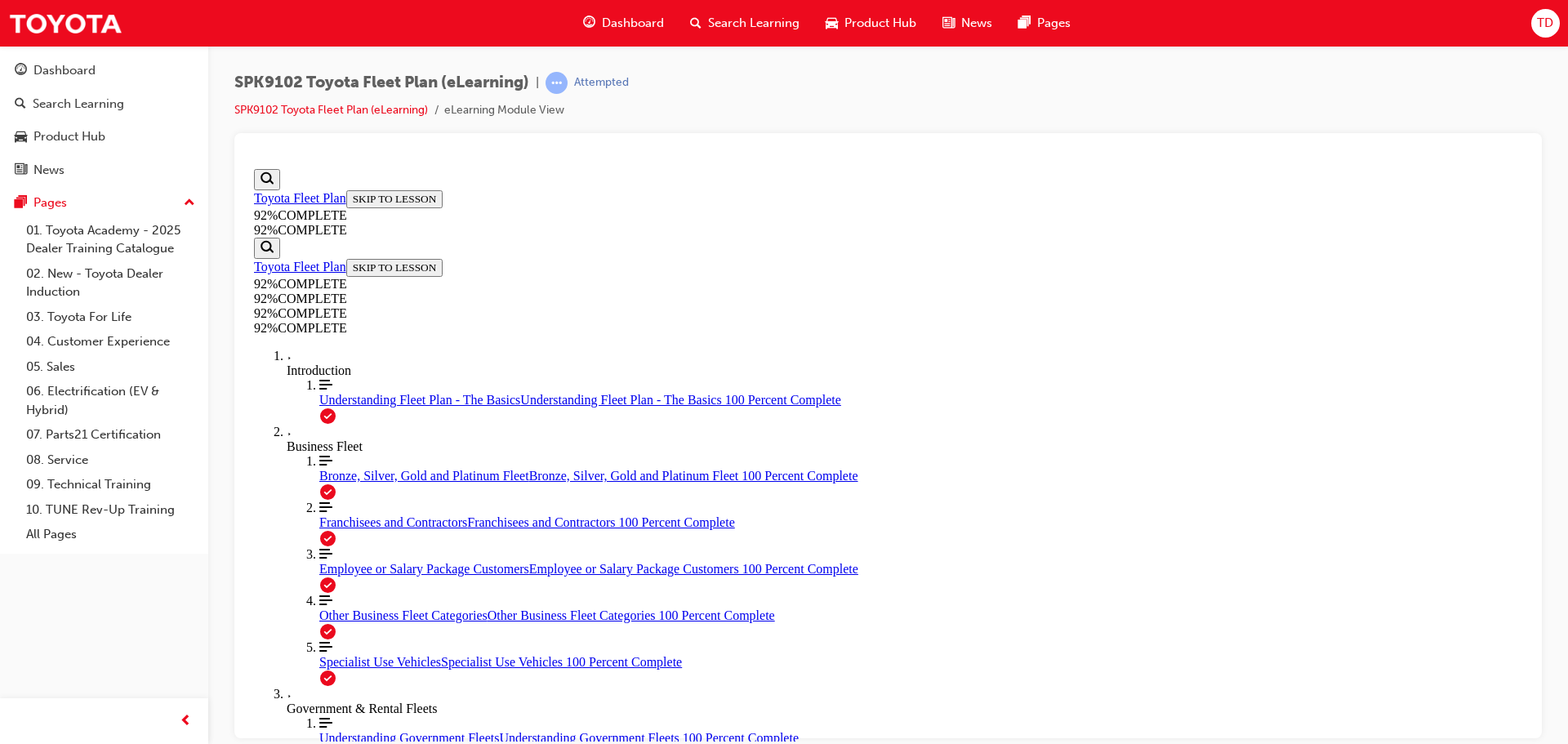
scroll to position [138, 0]
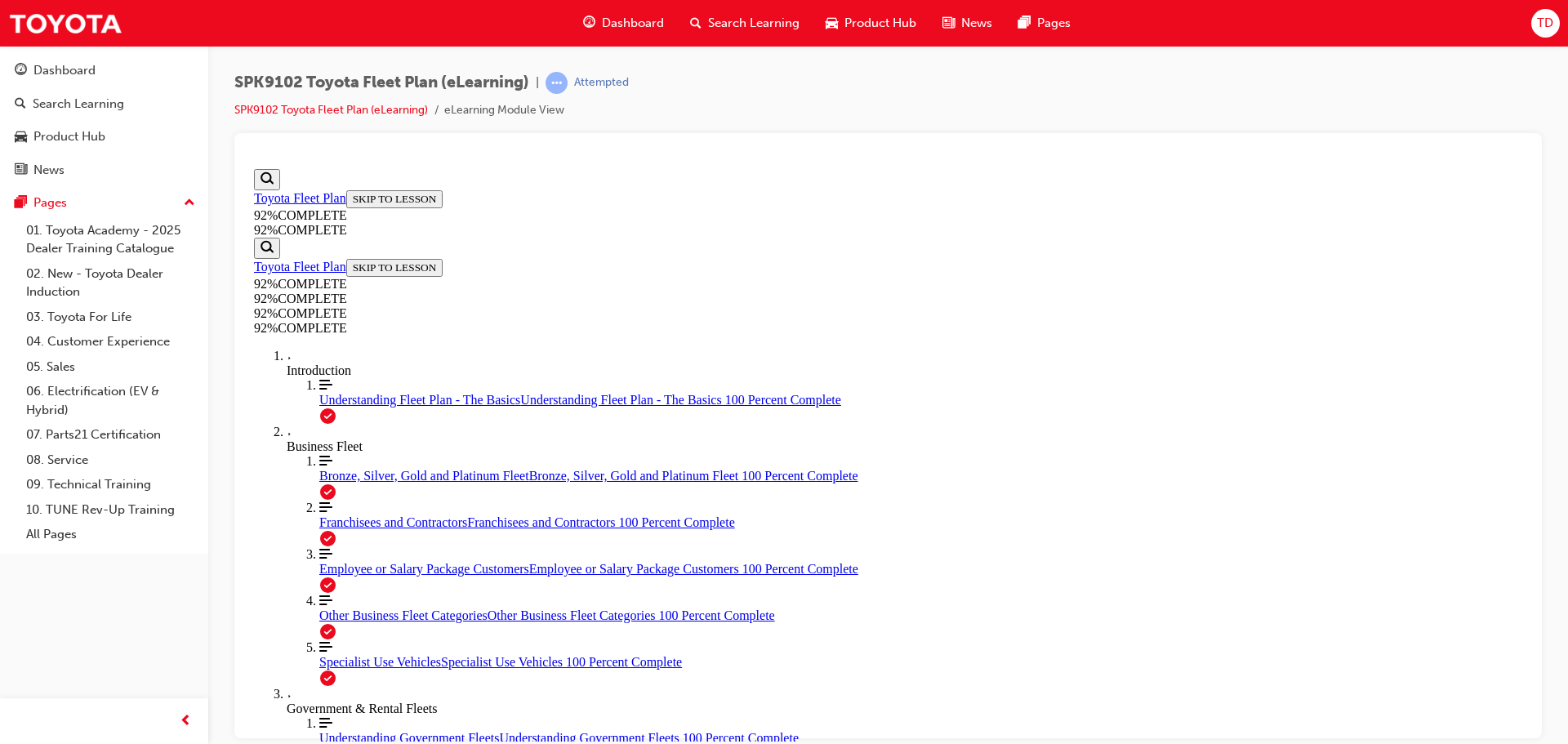
scroll to position [351, 0]
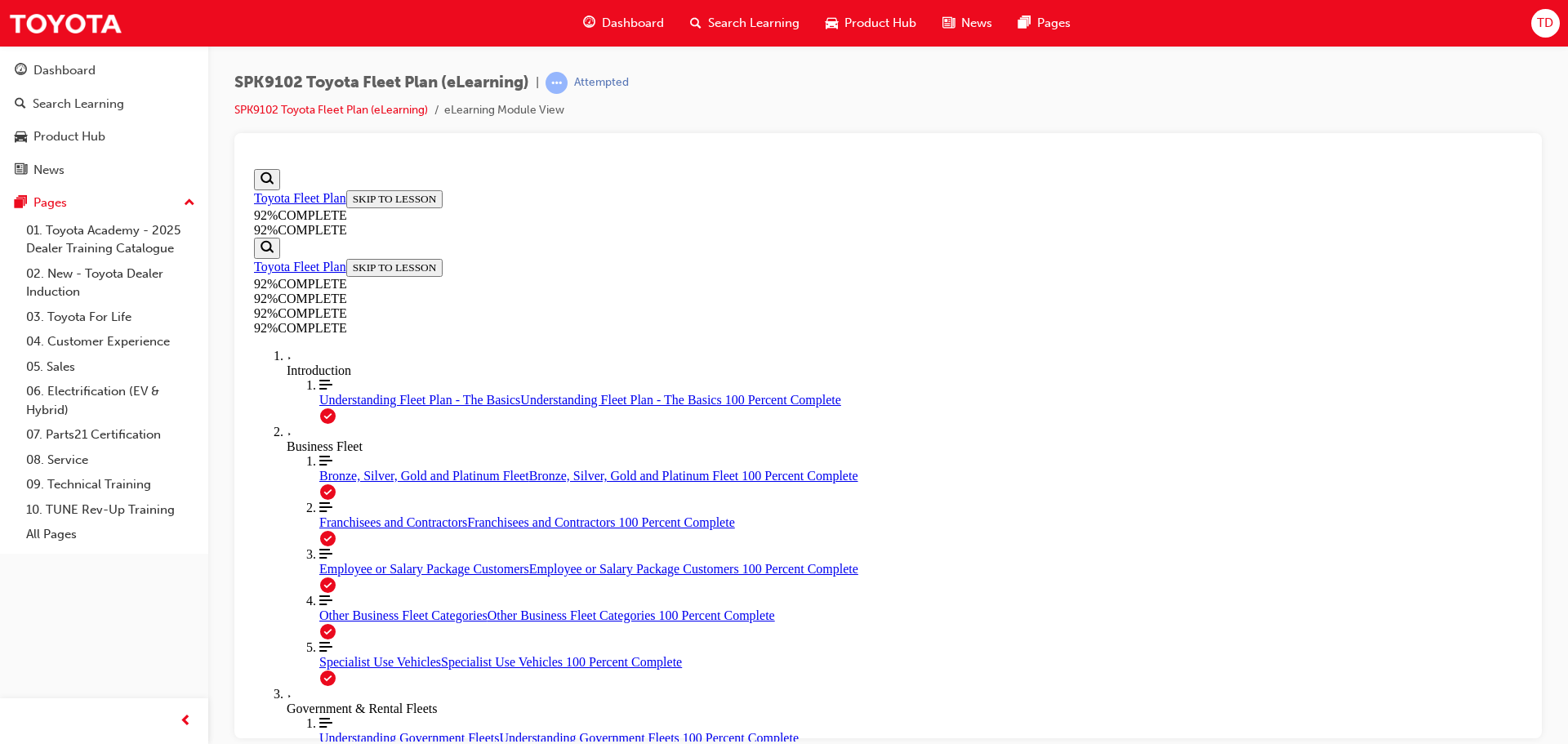
drag, startPoint x: 978, startPoint y: 697, endPoint x: 973, endPoint y: 689, distance: 9.4
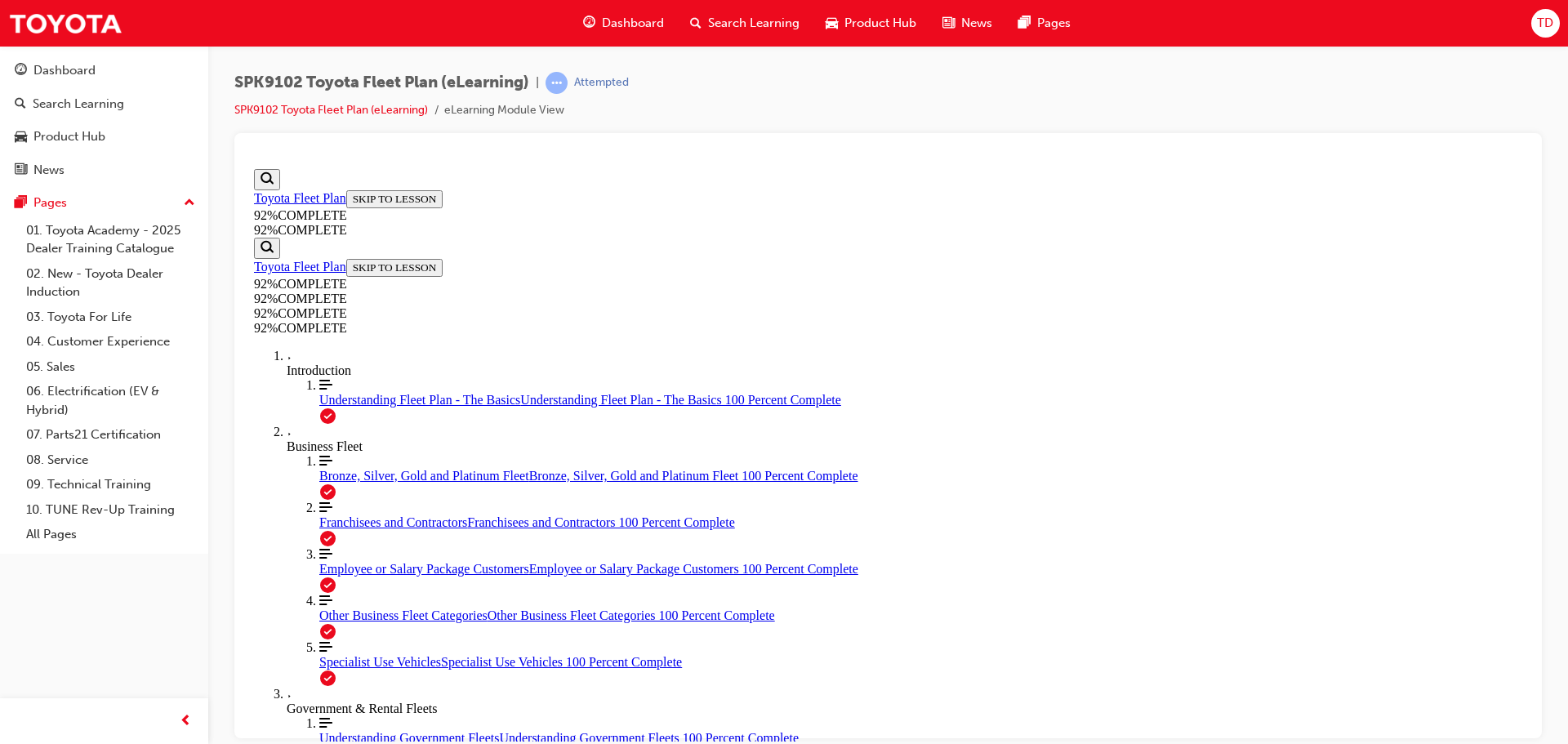
drag, startPoint x: 985, startPoint y: 688, endPoint x: 984, endPoint y: 675, distance: 13.0
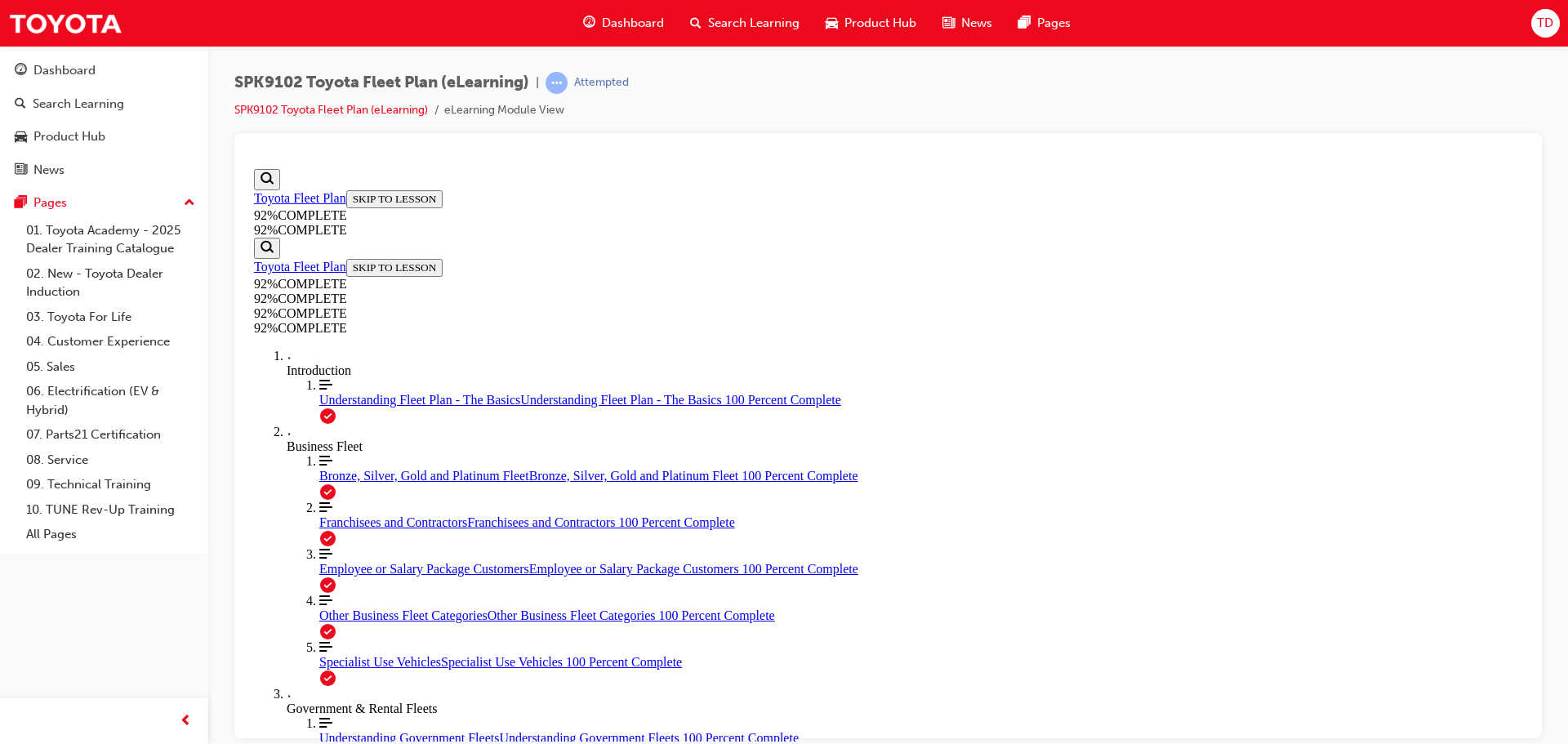
scroll to position [351, 0]
drag, startPoint x: 989, startPoint y: 665, endPoint x: 984, endPoint y: 650, distance: 15.8
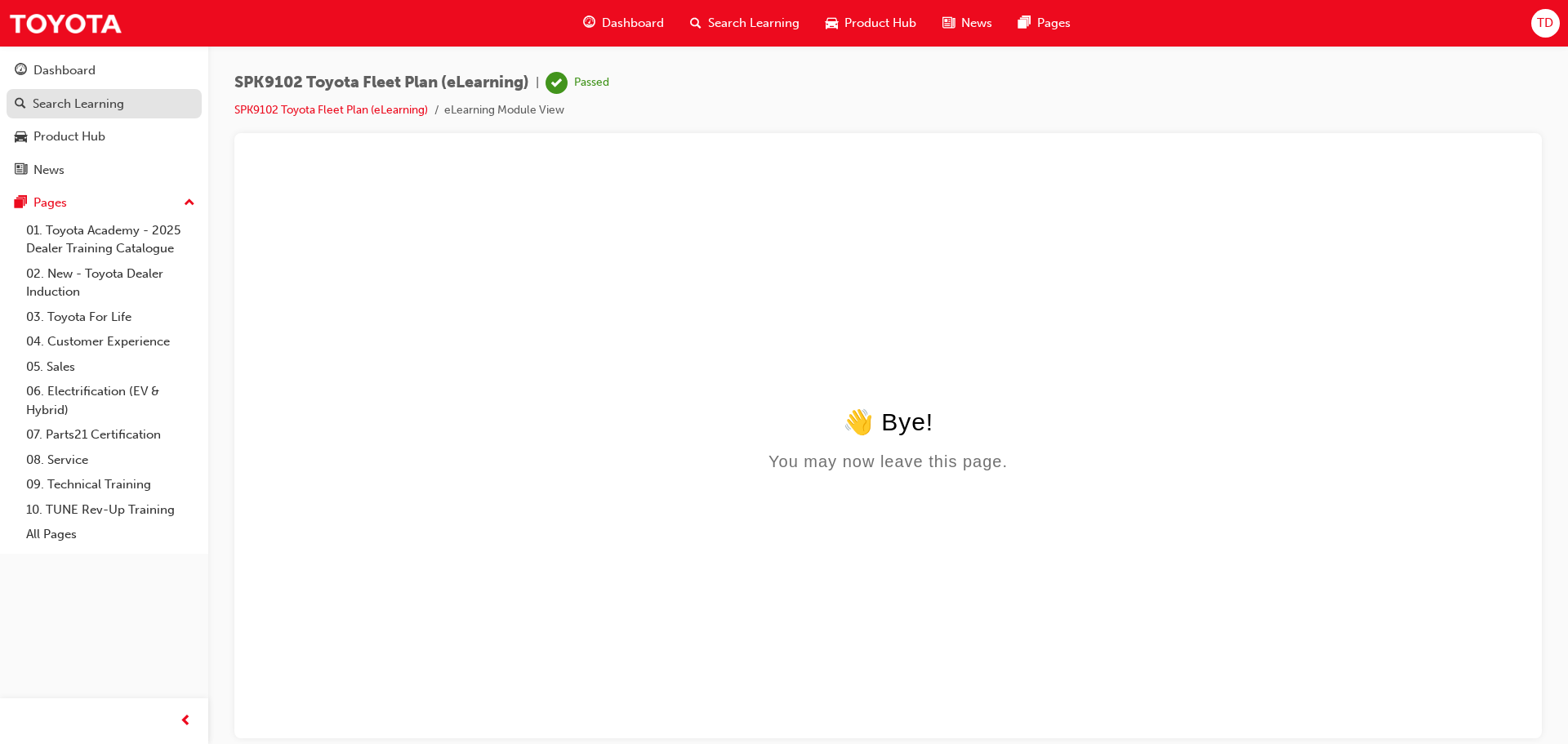
drag, startPoint x: 106, startPoint y: 99, endPoint x: 116, endPoint y: 103, distance: 10.8
click at [106, 99] on div "Search Learning" at bounding box center [78, 104] width 92 height 19
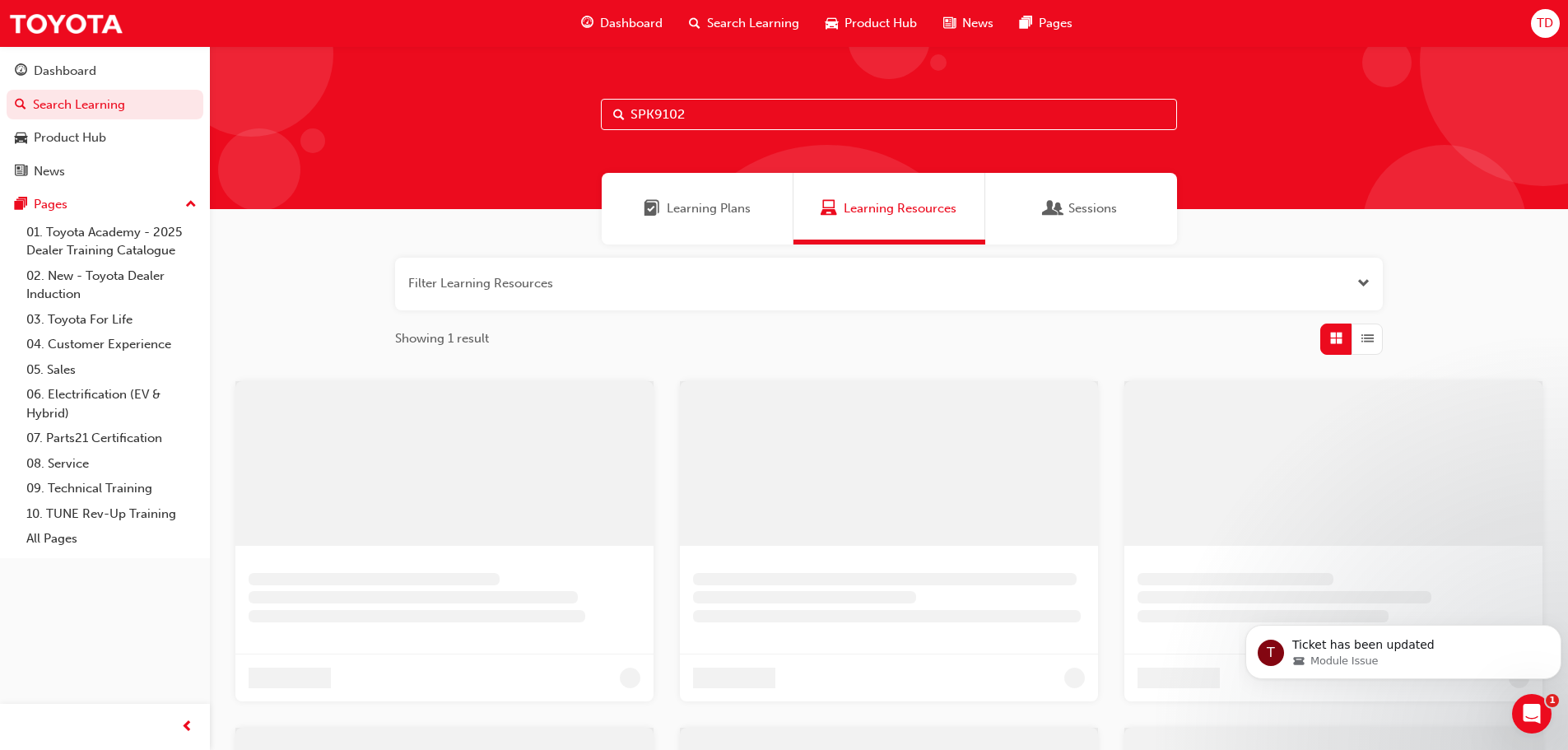
click at [712, 113] on input "SPK9102" at bounding box center [889, 114] width 576 height 32
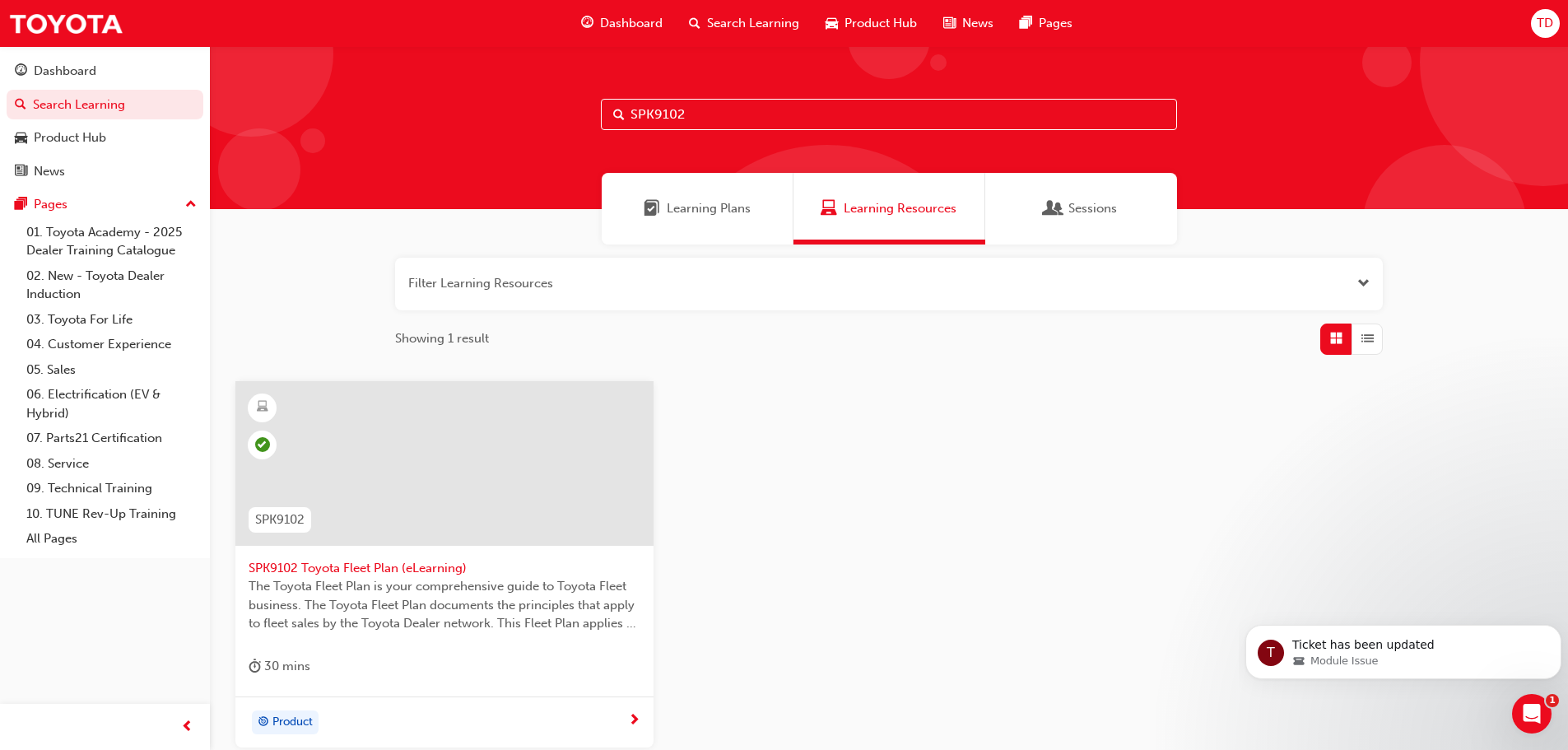
drag, startPoint x: 712, startPoint y: 113, endPoint x: 562, endPoint y: 111, distance: 150.0
click at [558, 109] on div "SPK9102" at bounding box center [889, 128] width 1359 height 163
paste input "3"
type input "SPK9103"
click at [475, 517] on div at bounding box center [444, 463] width 418 height 164
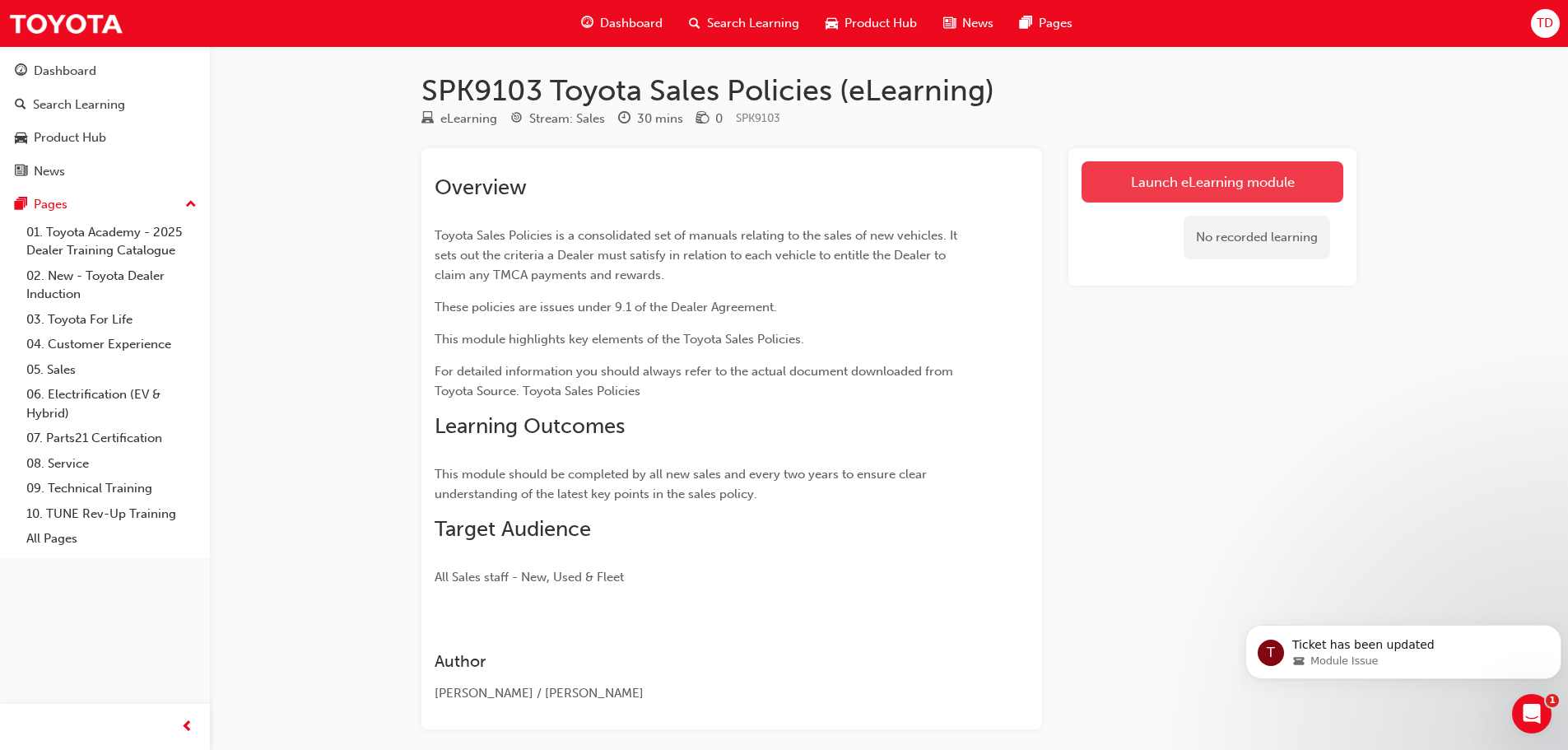
click at [1239, 184] on link "Launch eLearning module" at bounding box center [1213, 181] width 261 height 41
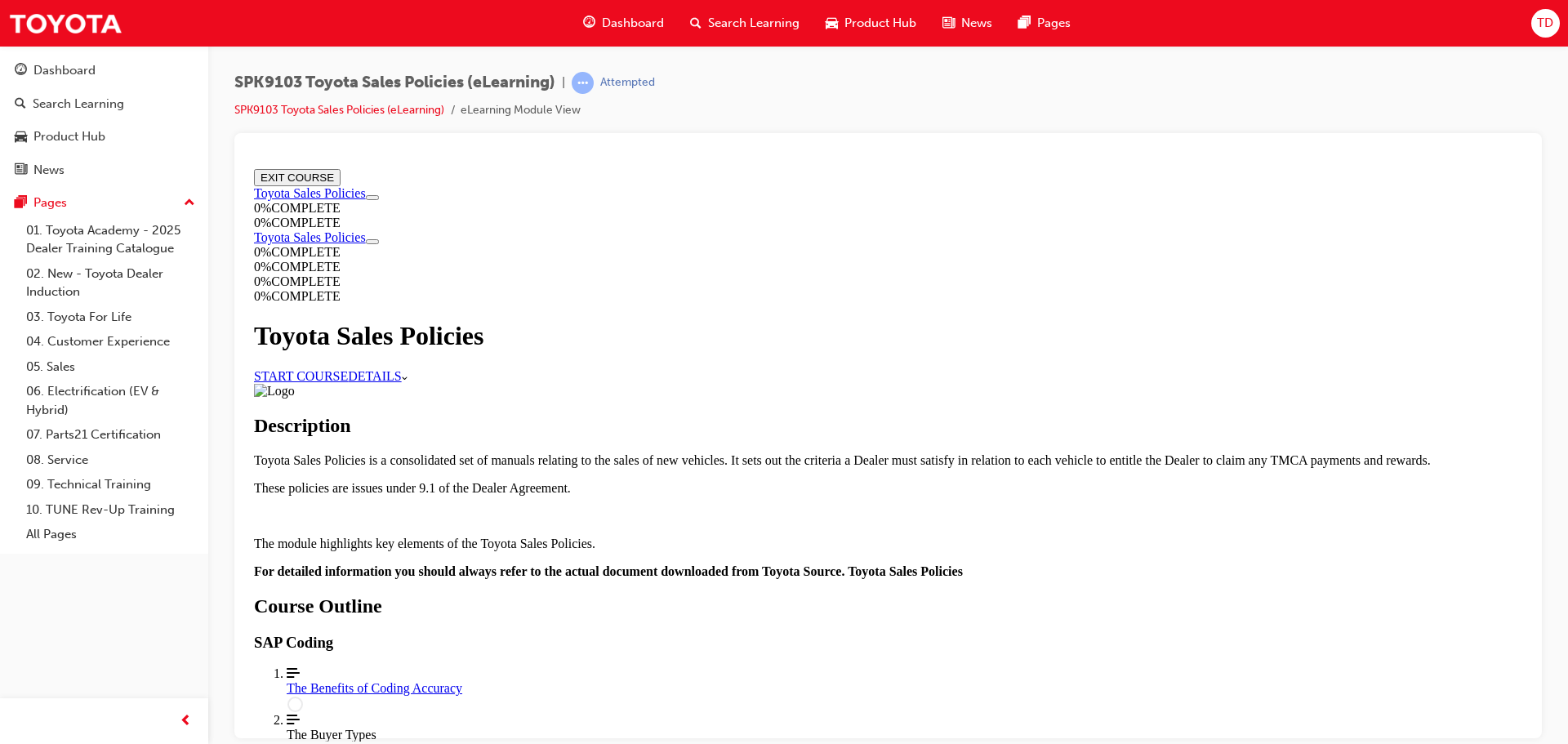
scroll to position [163, 0]
click at [348, 368] on link "START COURSE" at bounding box center [300, 374] width 94 height 14
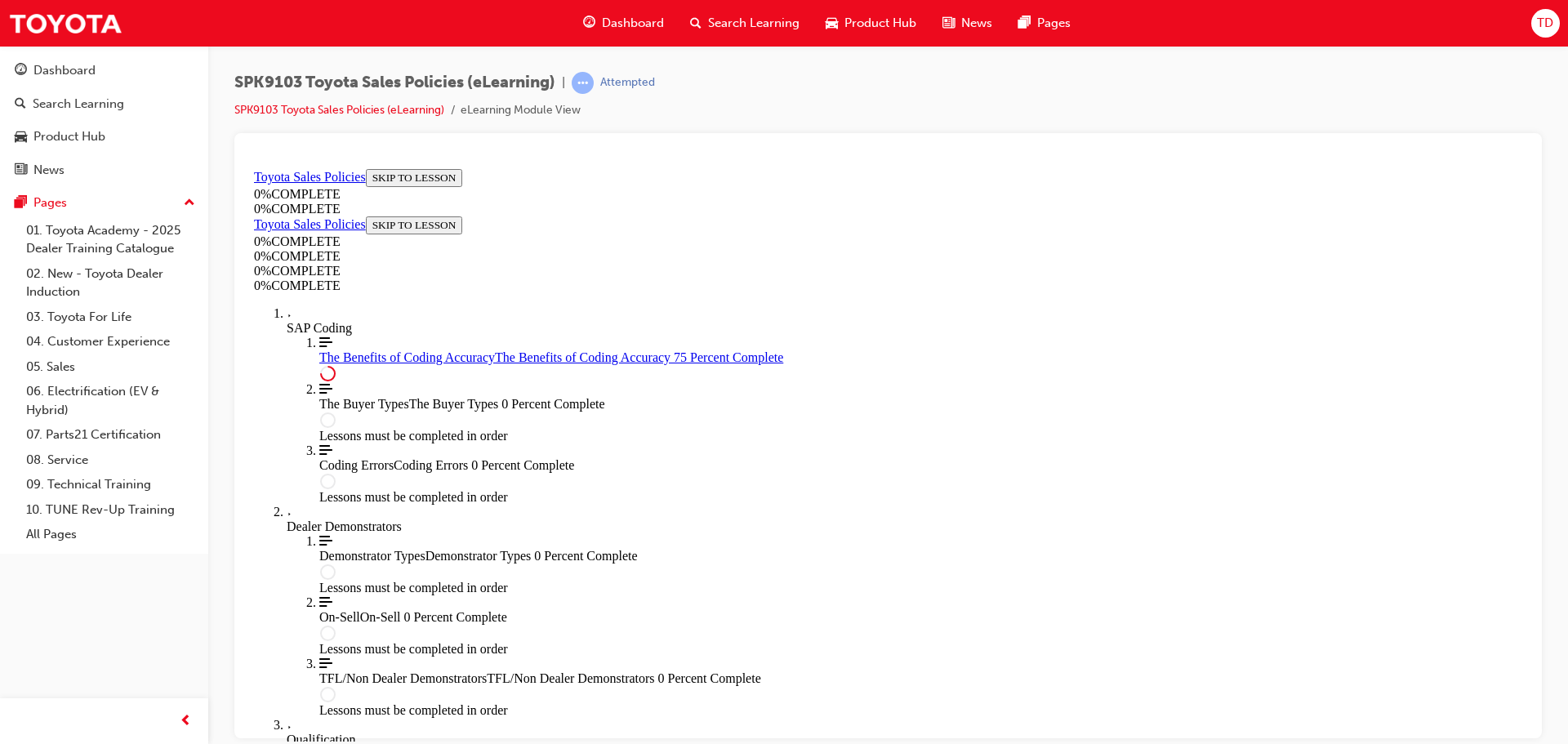
scroll to position [817, 0]
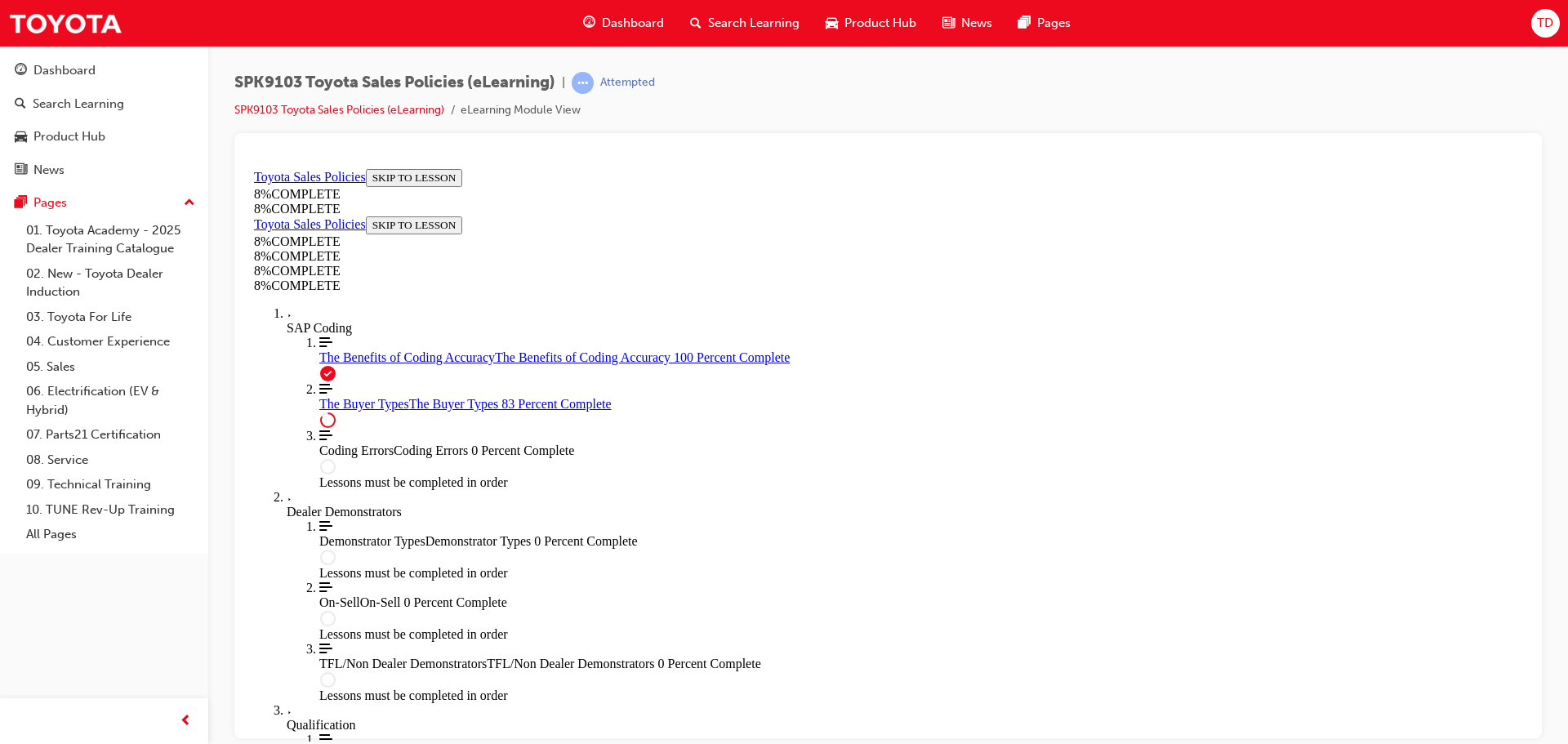
scroll to position [6712, 0]
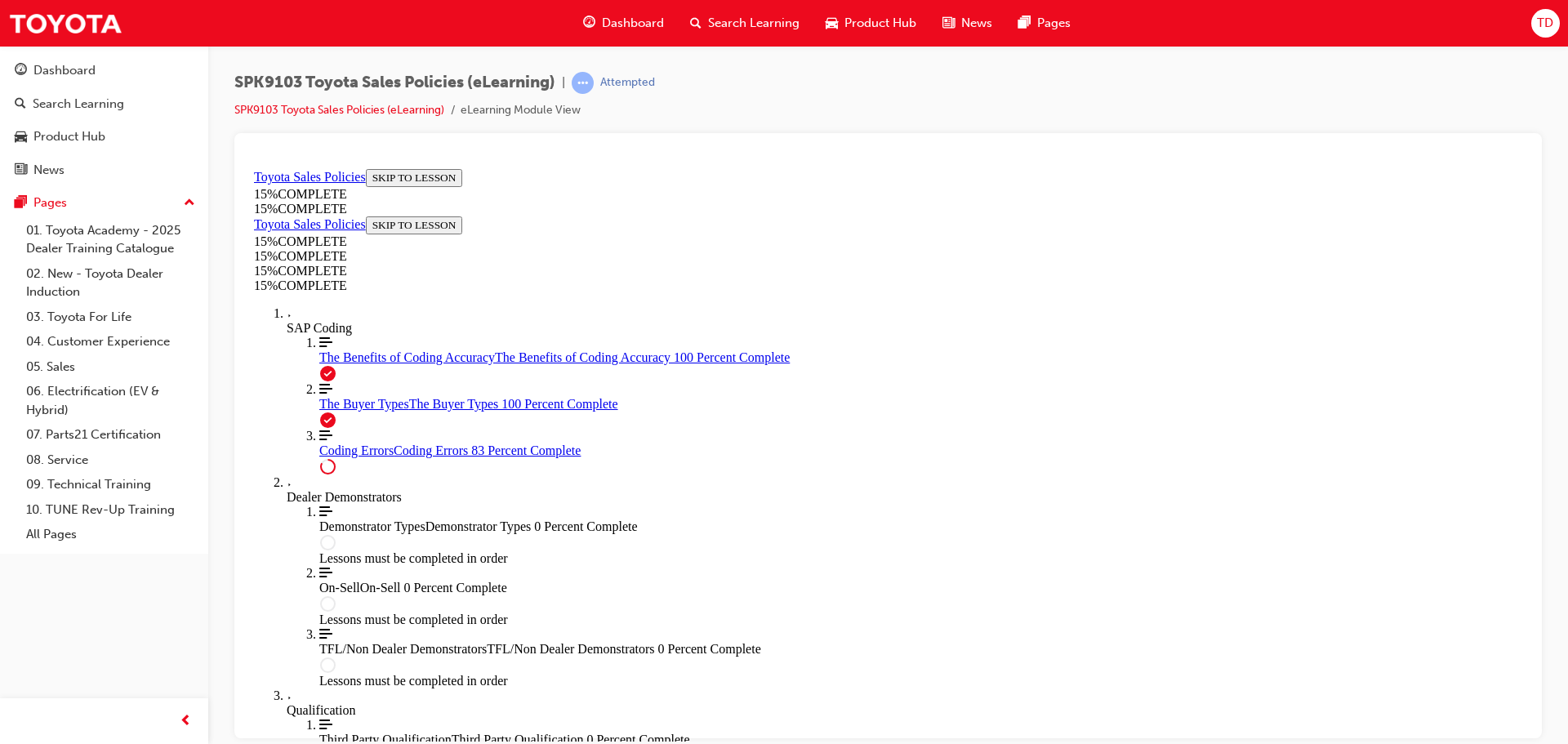
scroll to position [1320, 0]
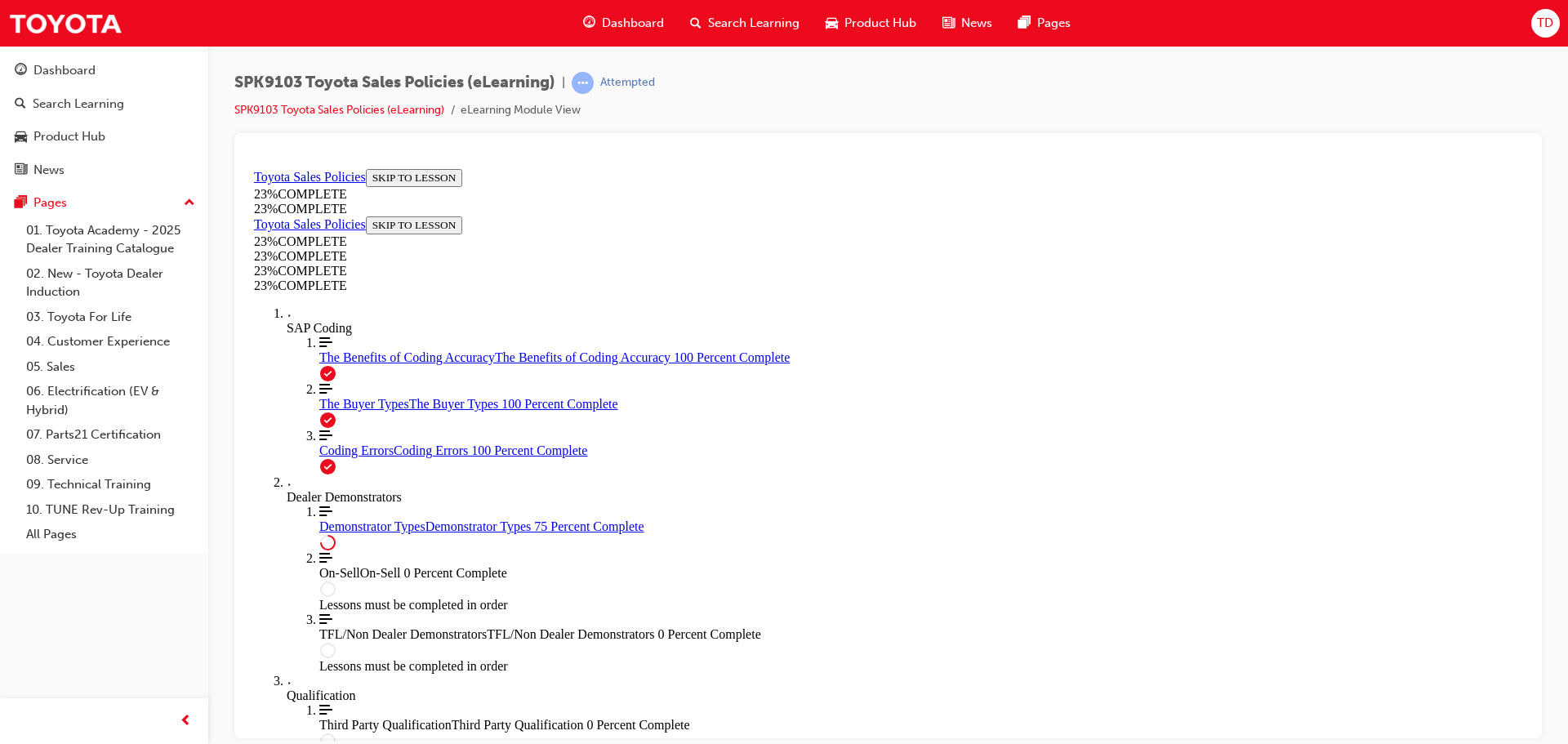
scroll to position [763, 0]
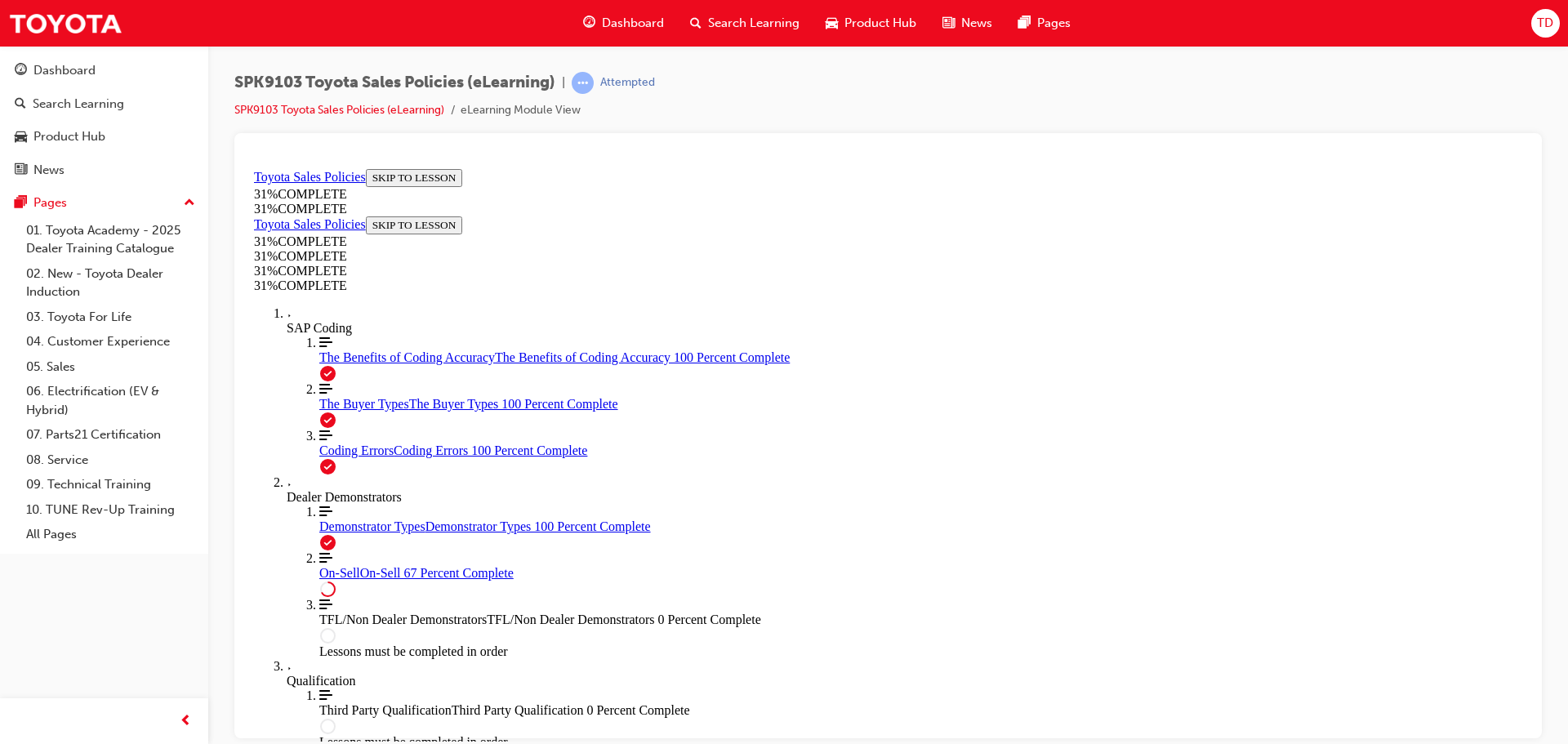
scroll to position [915, 0]
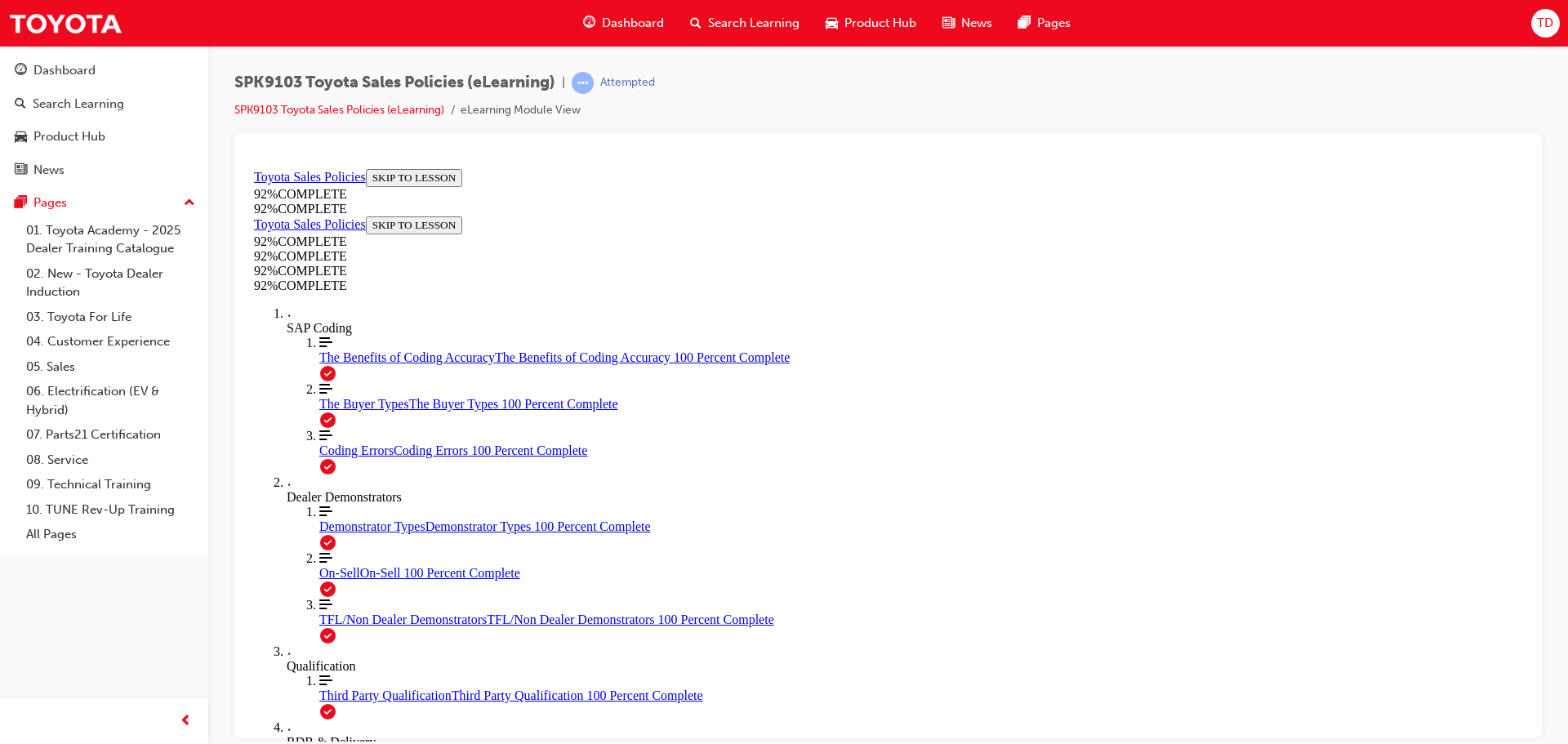
scroll to position [141, 0]
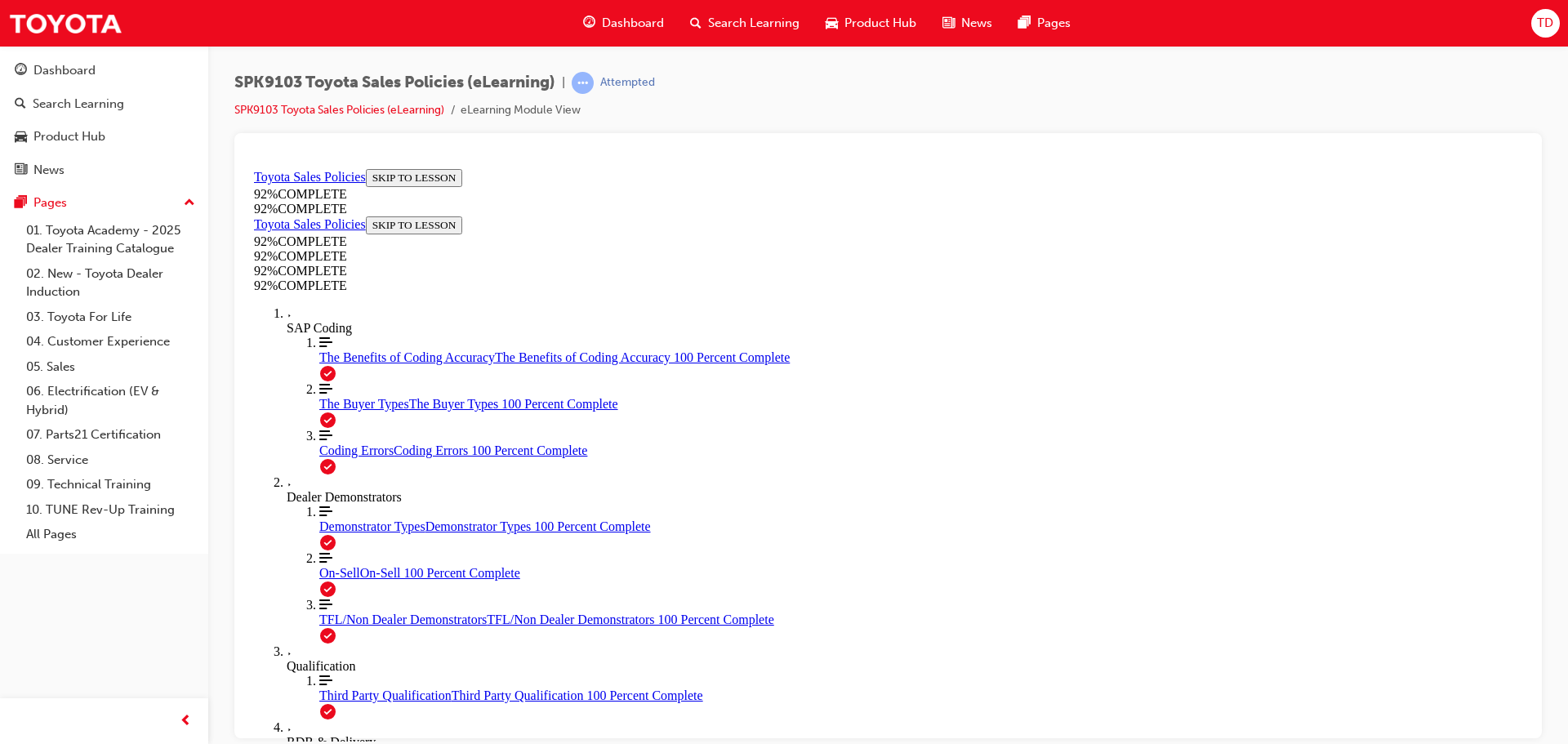
scroll to position [59, 0]
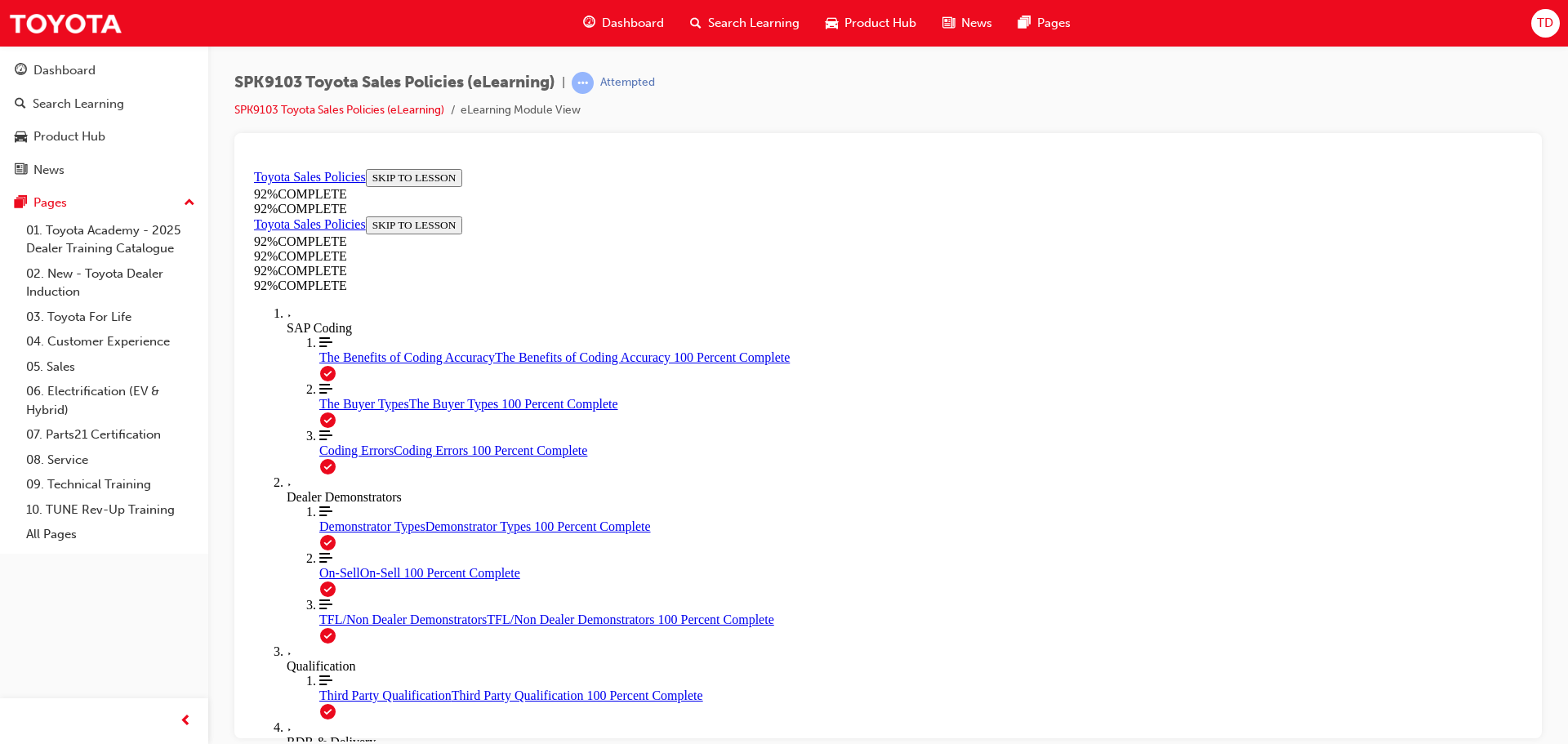
scroll to position [141, 0]
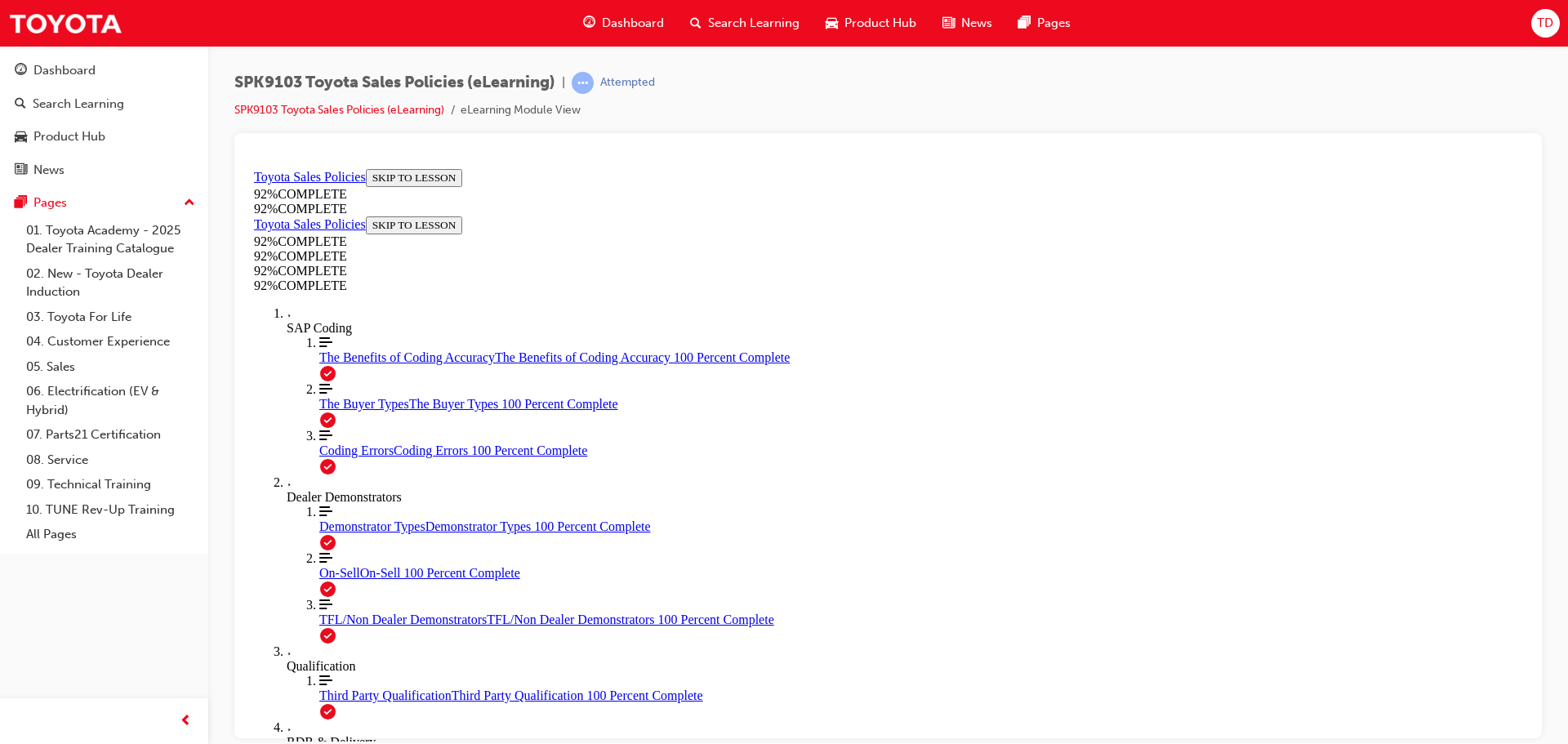
scroll to position [152, 0]
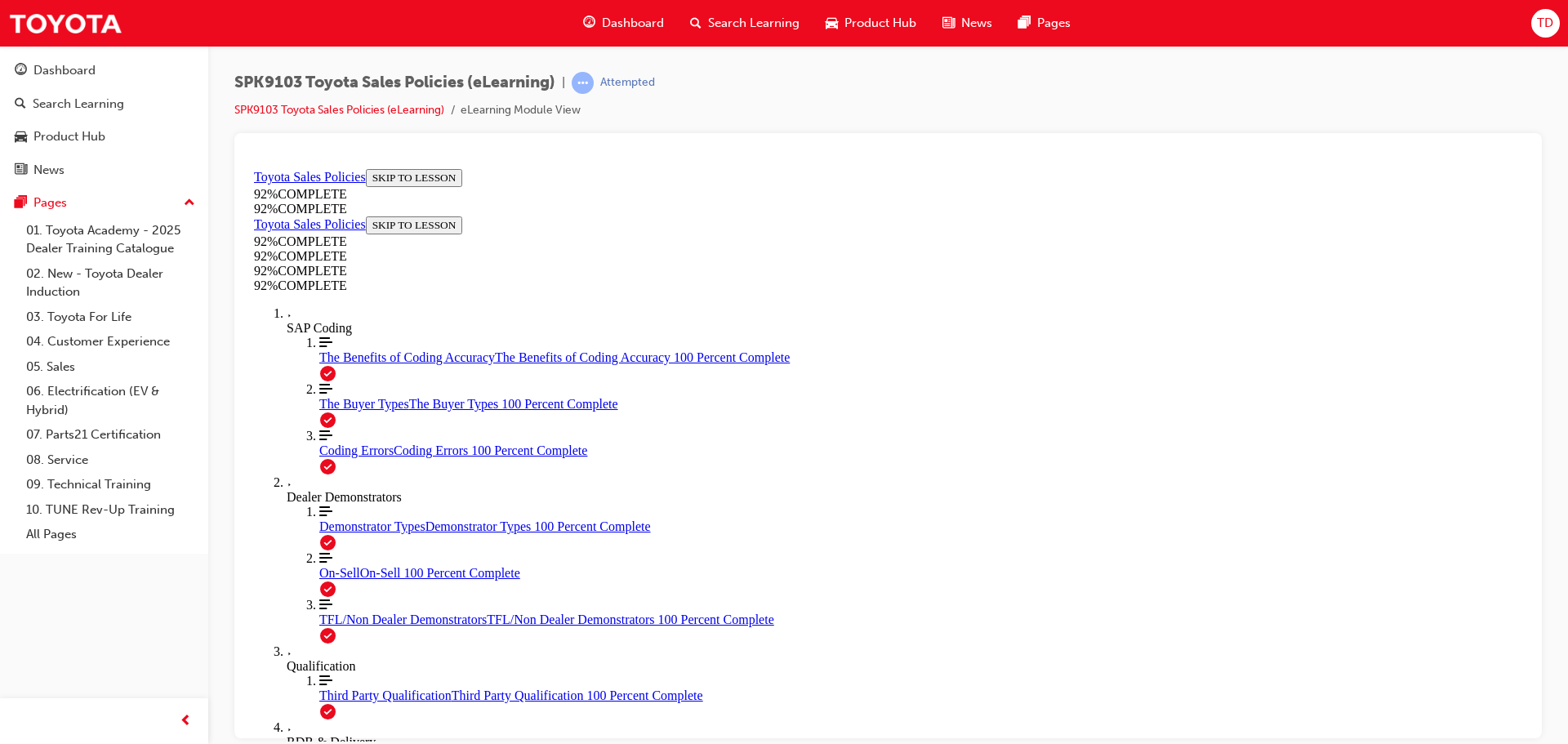
drag, startPoint x: 726, startPoint y: 578, endPoint x: 738, endPoint y: 578, distance: 12.0
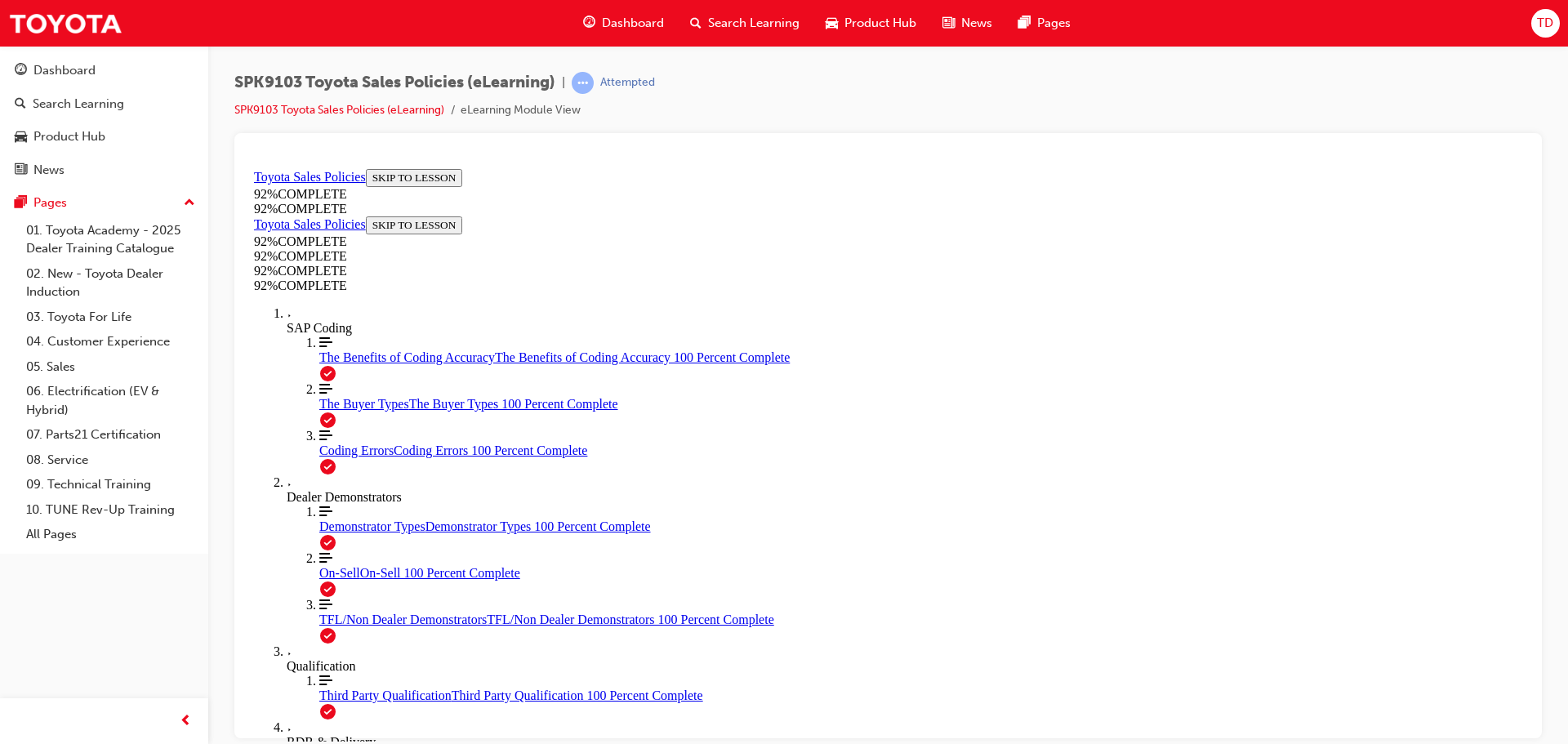
scroll to position [60, 0]
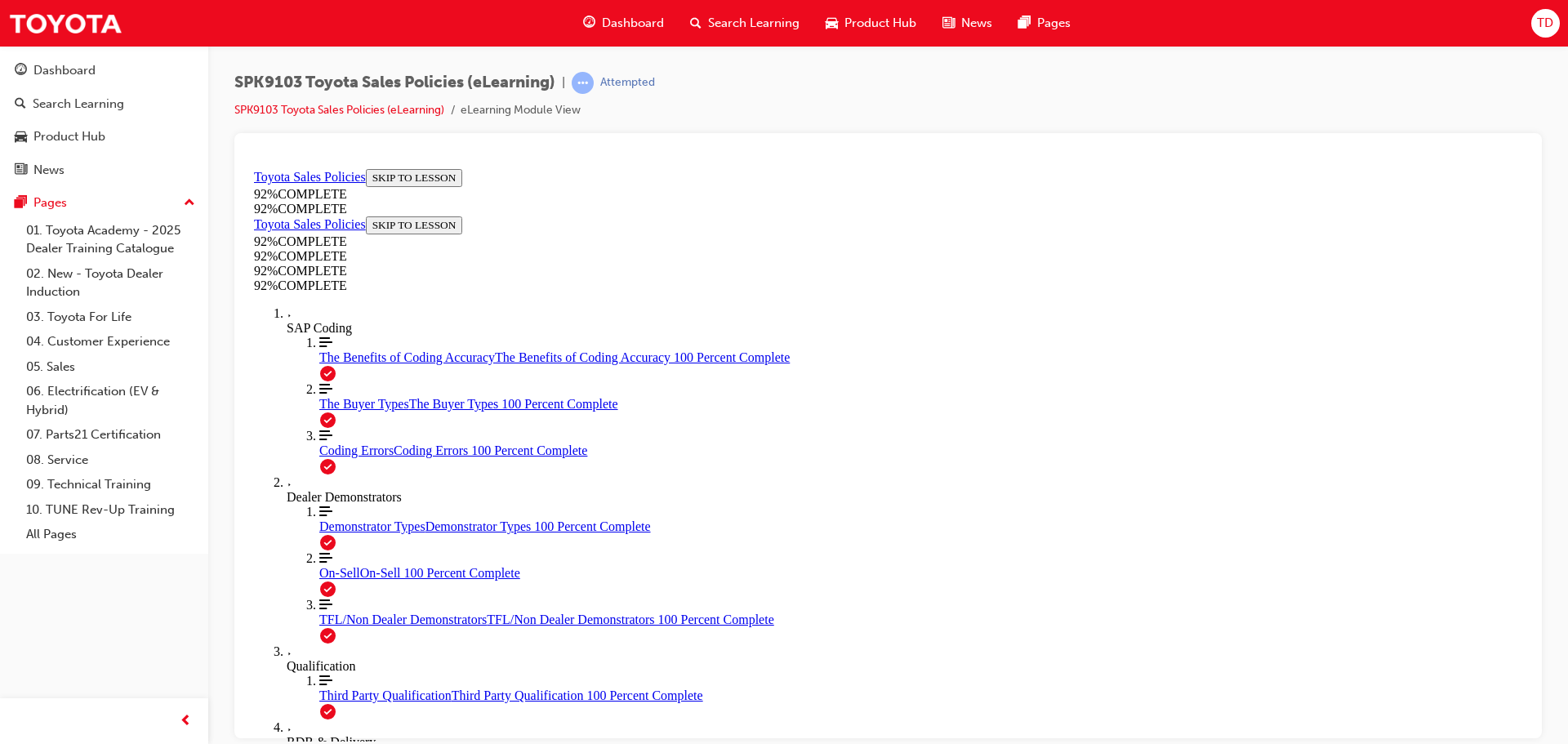
scroll to position [141, 0]
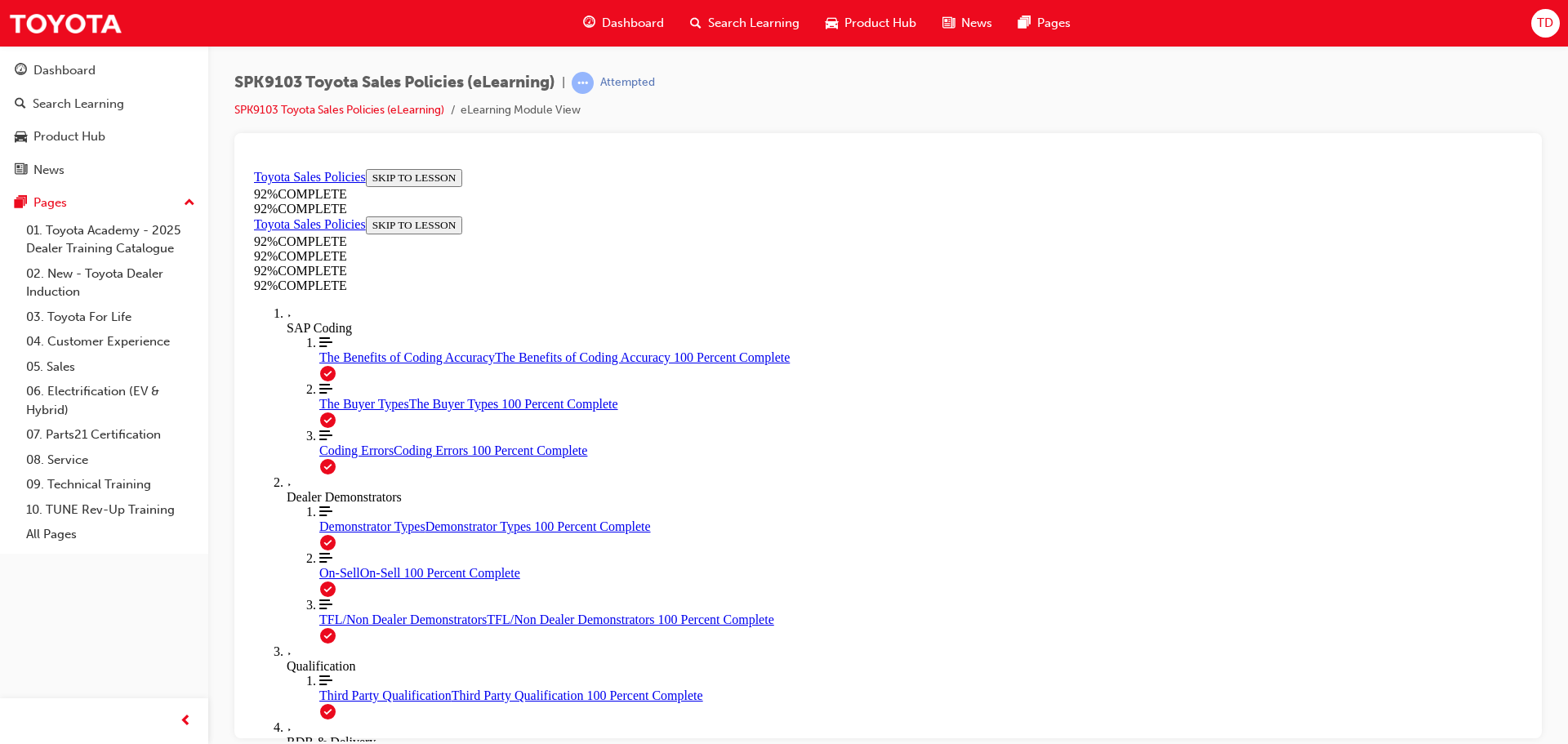
scroll to position [202, 0]
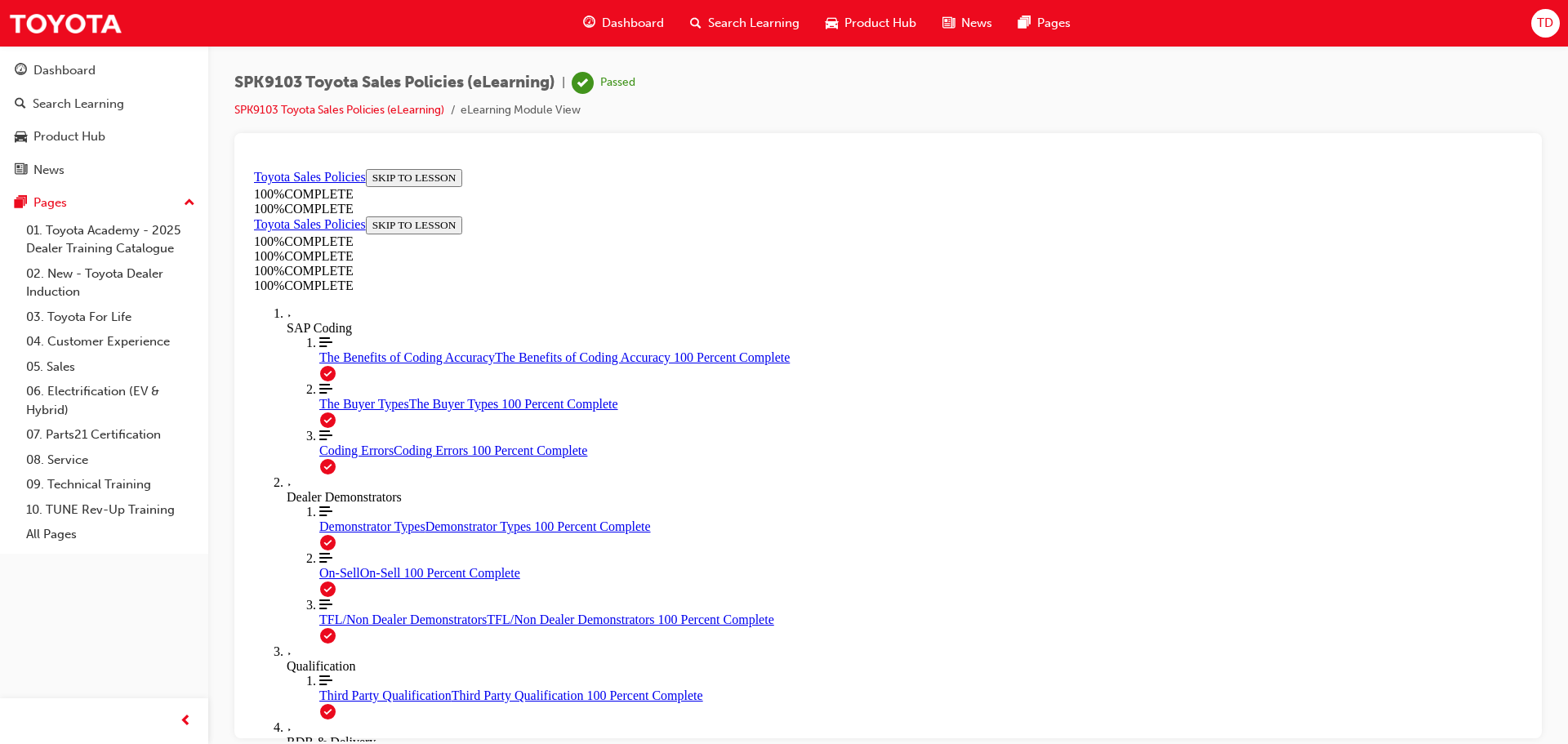
scroll to position [265, 0]
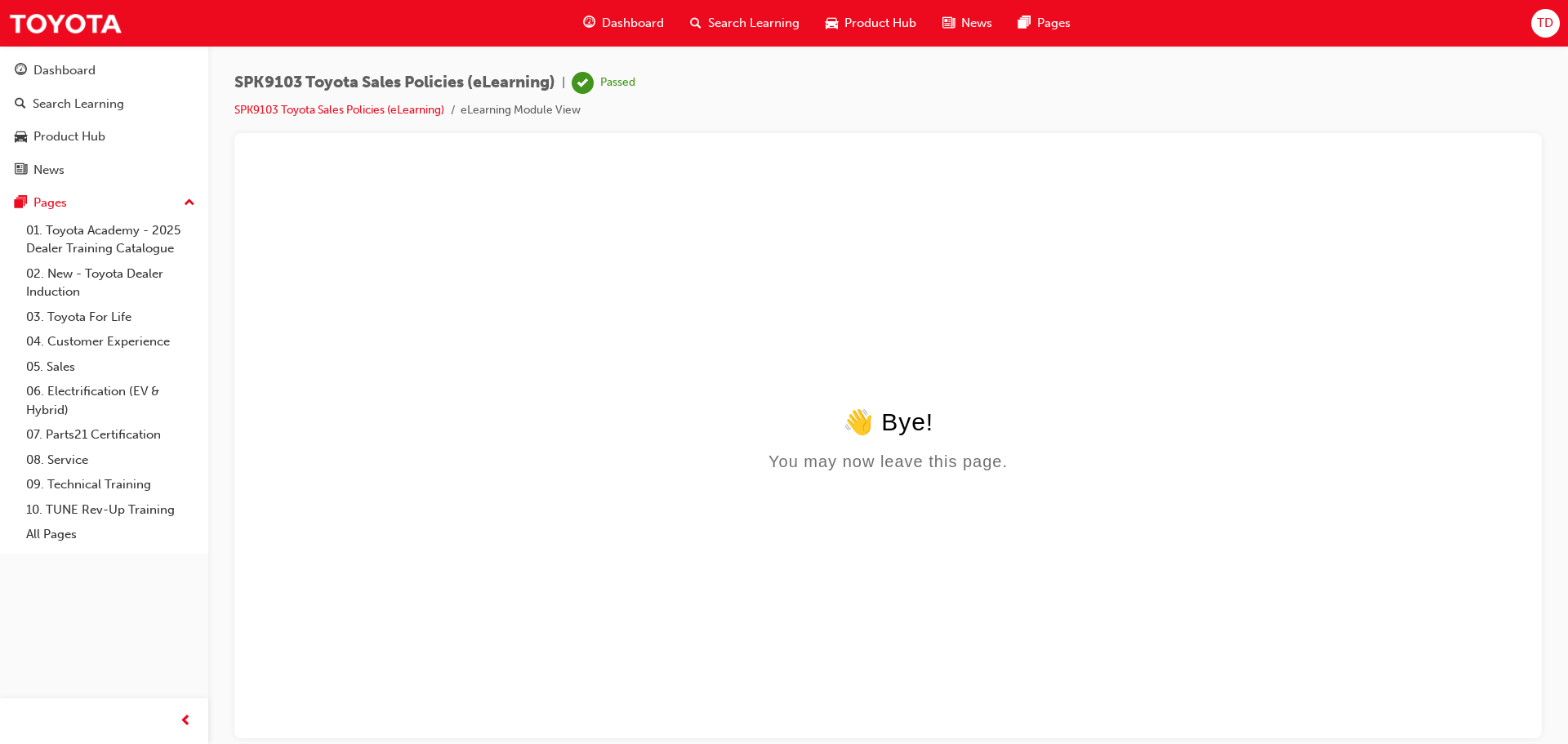
scroll to position [0, 0]
